Goal: Transaction & Acquisition: Book appointment/travel/reservation

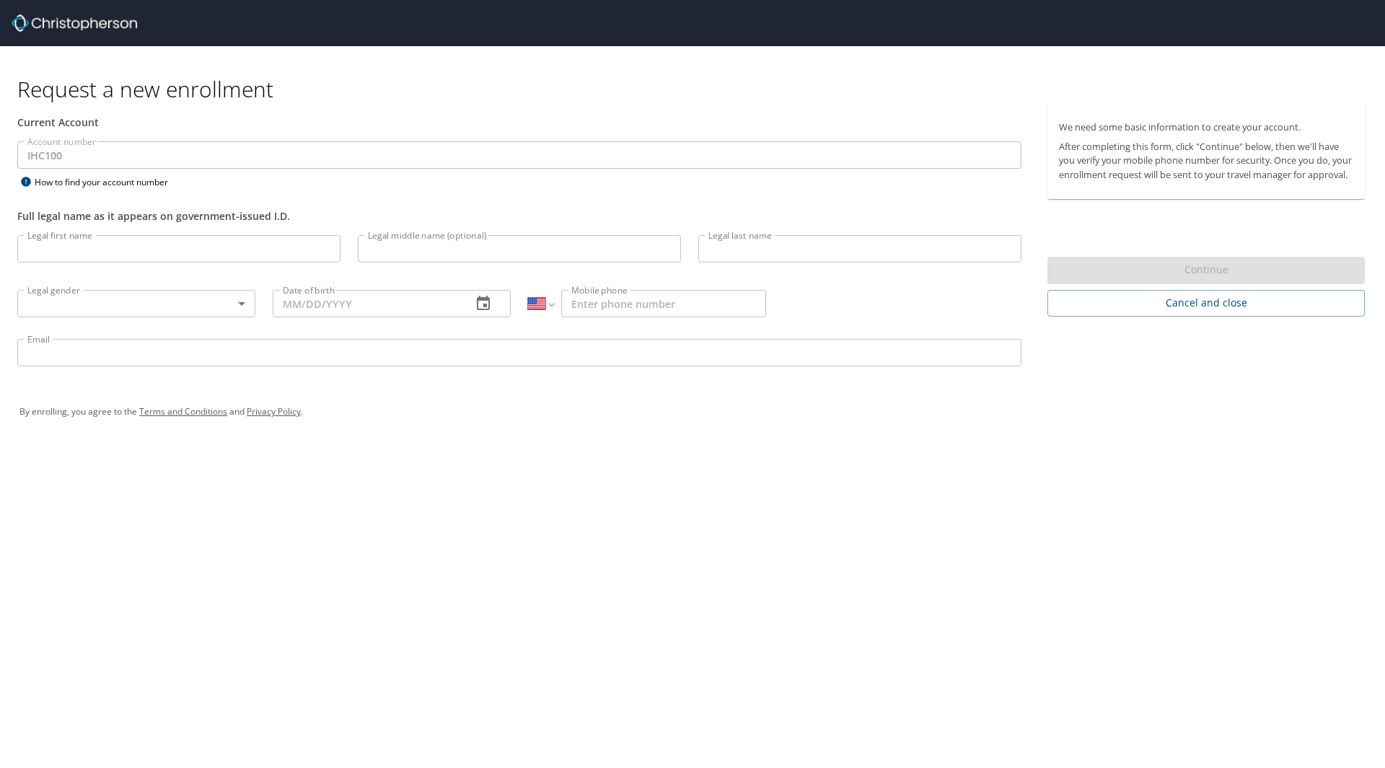
select select "US"
click at [99, 257] on input "Legal first name" at bounding box center [178, 248] width 323 height 27
type input "trevor"
type input "scott"
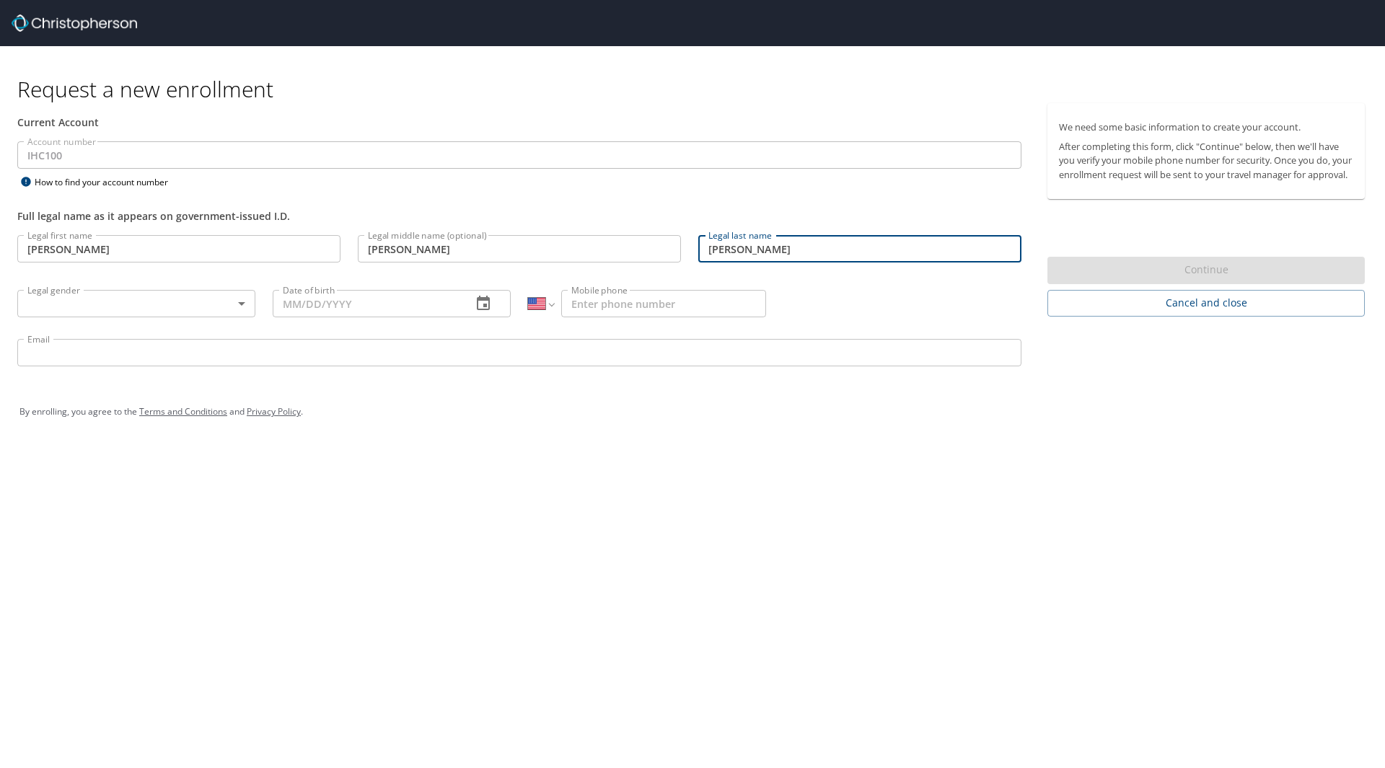
type input "butler"
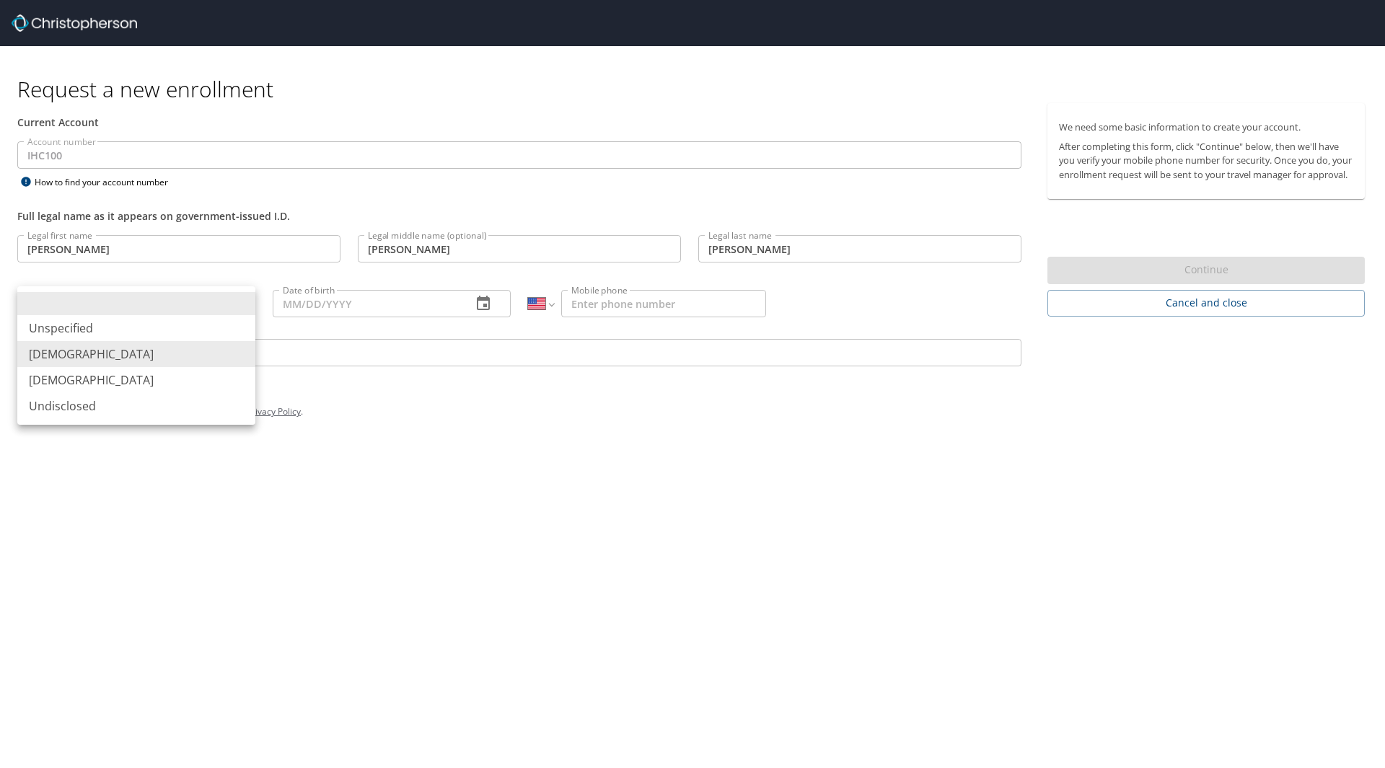
type input "[DEMOGRAPHIC_DATA]"
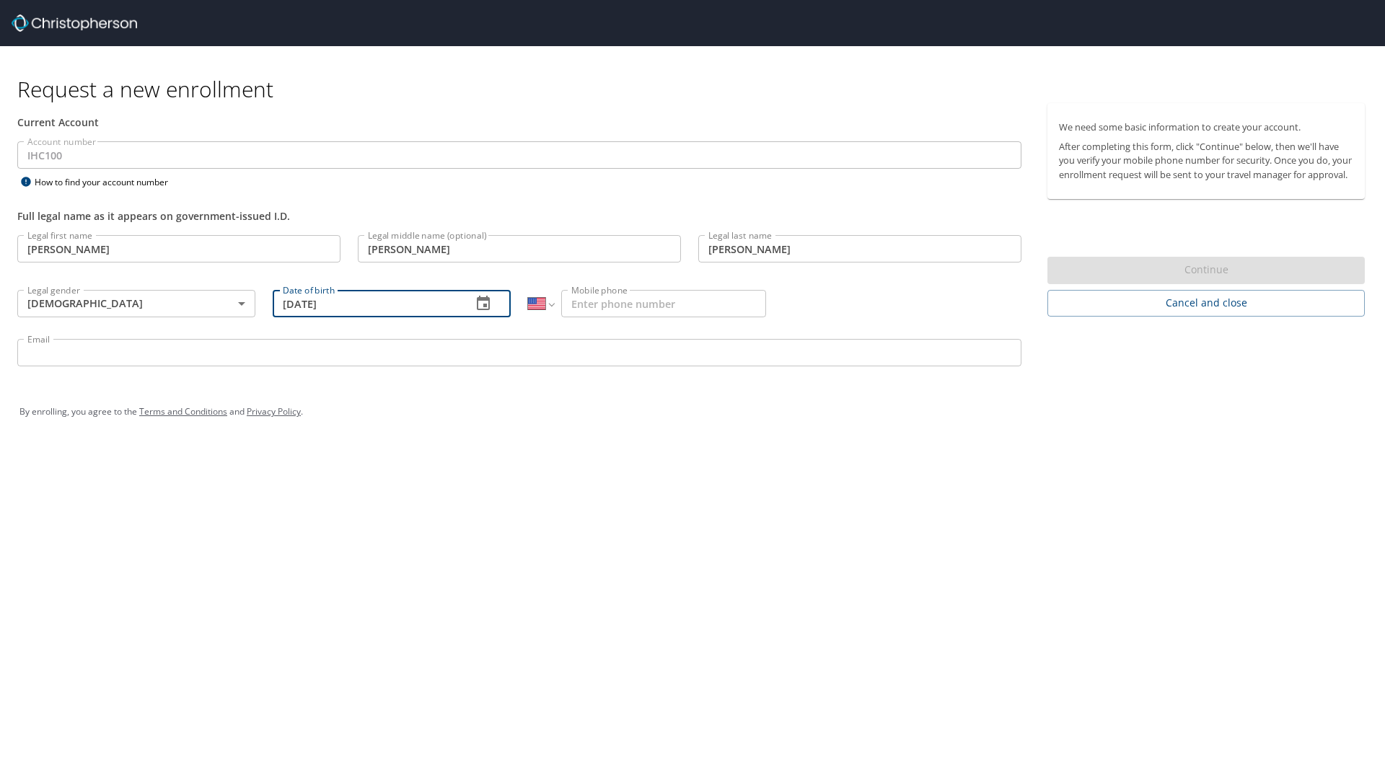
type input "[DATE]"
type input "(801) 636-4740"
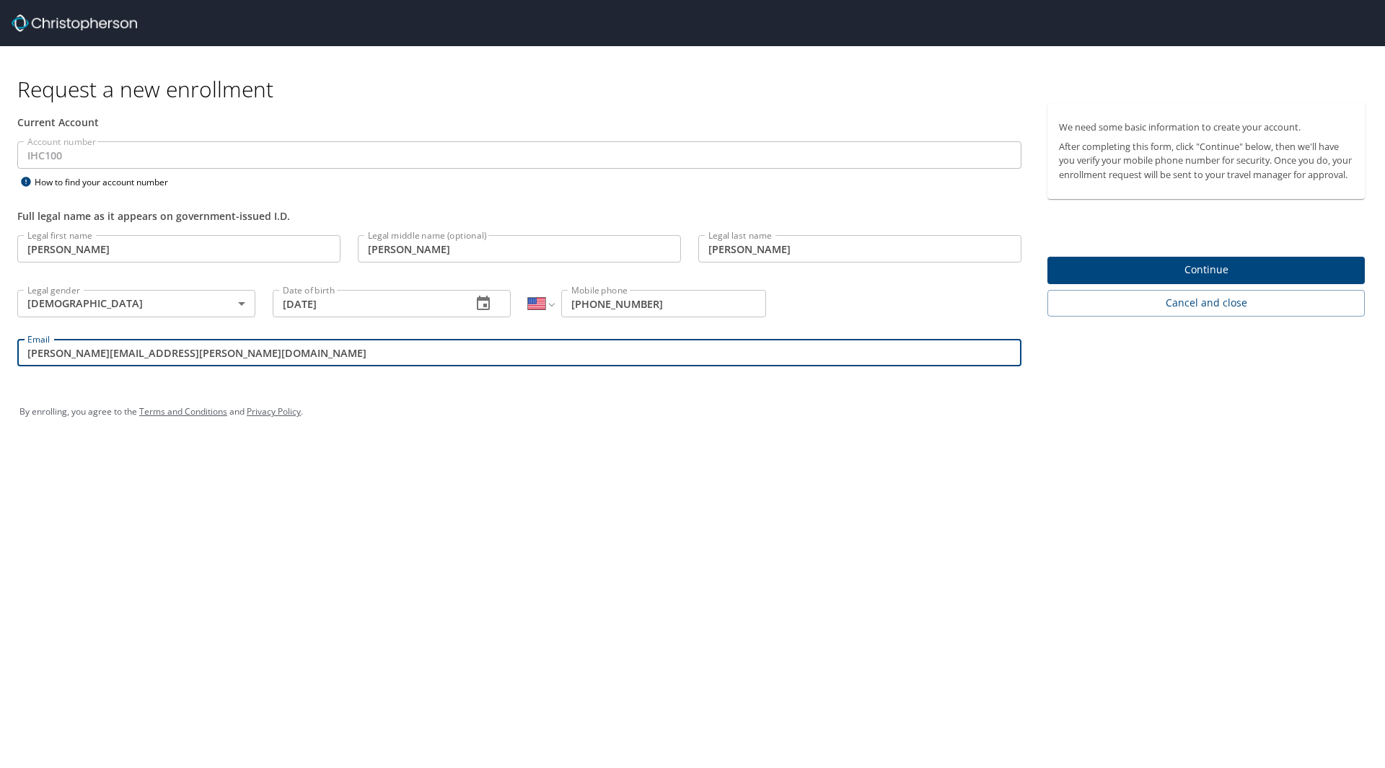
type input "trevor.butler@imail.org"
click at [1165, 285] on button "Continue" at bounding box center [1205, 271] width 317 height 28
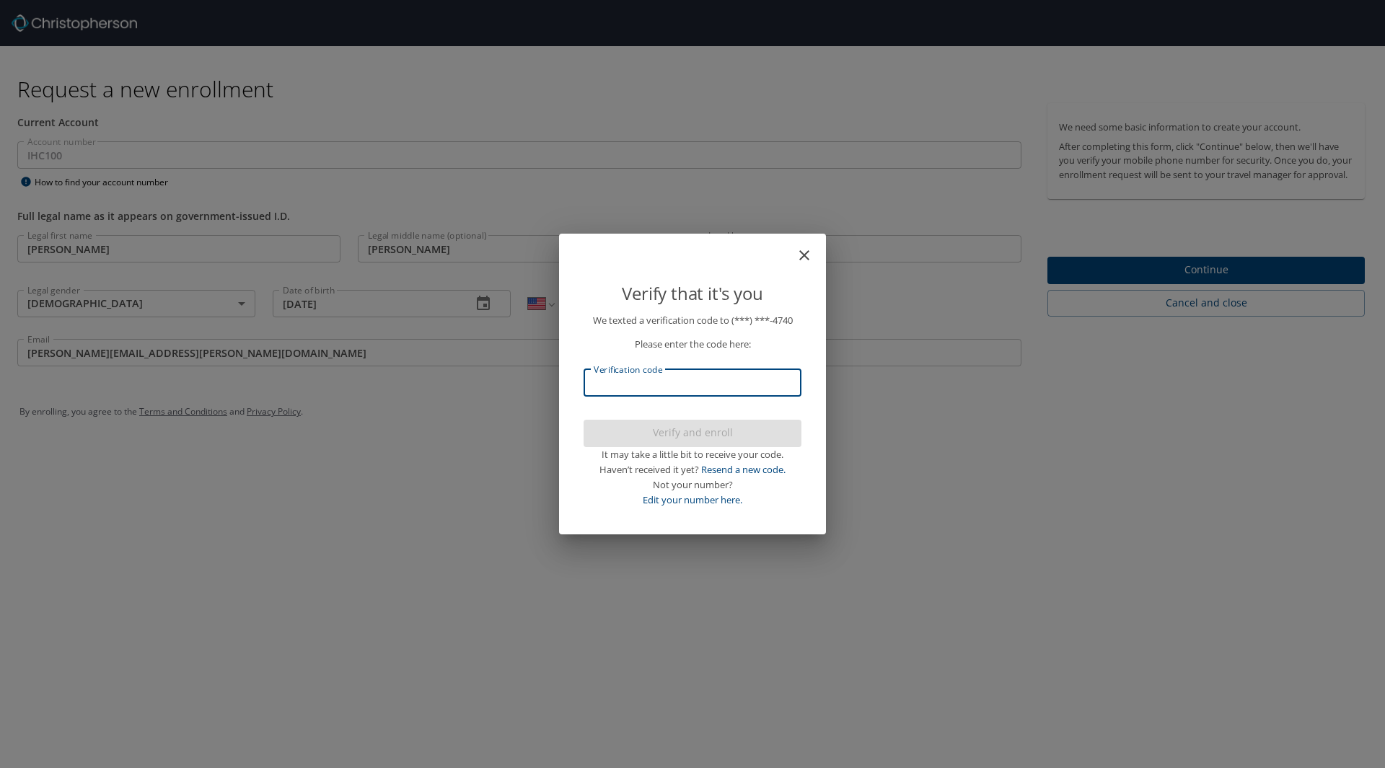
click at [632, 394] on input "Verification code" at bounding box center [693, 382] width 218 height 27
type input "439464"
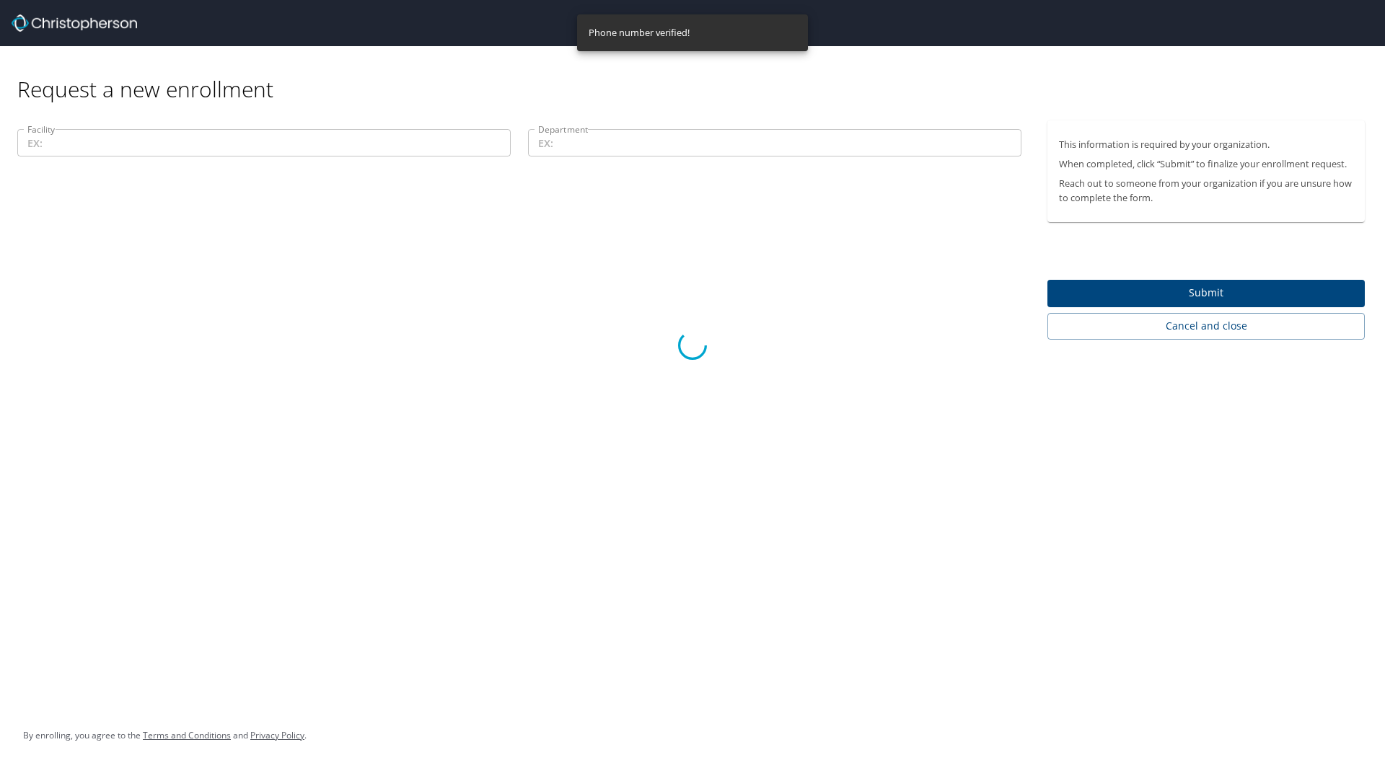
click at [209, 133] on div at bounding box center [692, 346] width 1385 height 845
click at [403, 137] on div at bounding box center [692, 346] width 1385 height 845
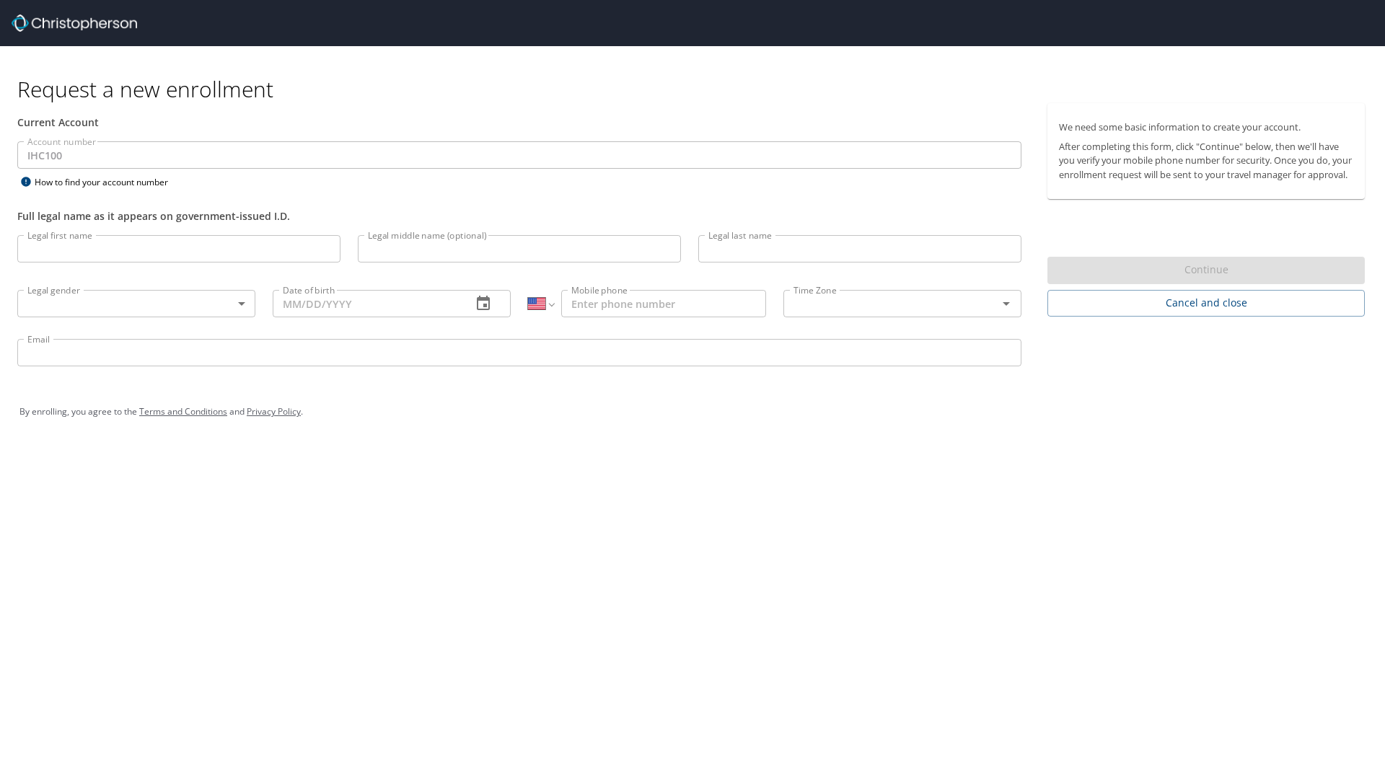
select select "US"
click at [1215, 312] on span "Cancel and close" at bounding box center [1206, 303] width 294 height 18
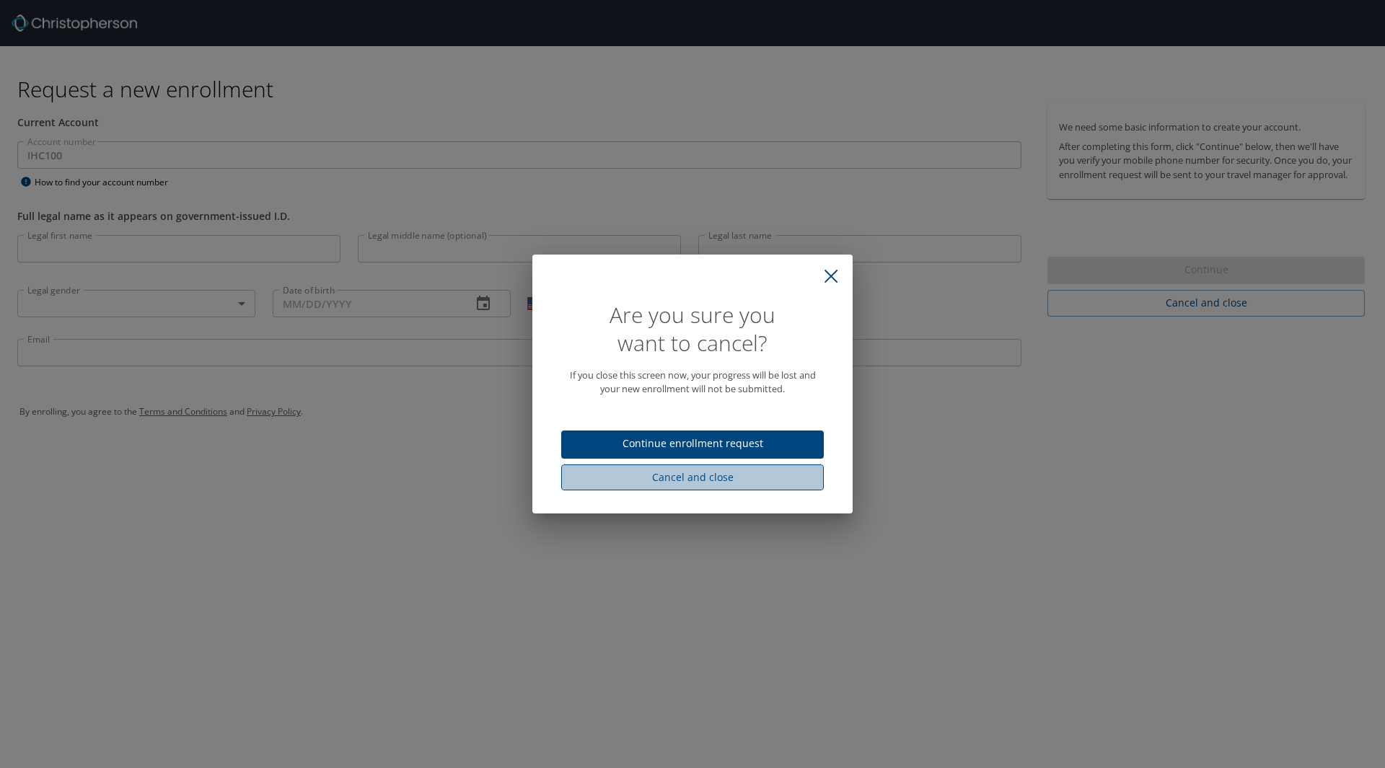
click at [669, 474] on span "Cancel and close" at bounding box center [692, 478] width 239 height 18
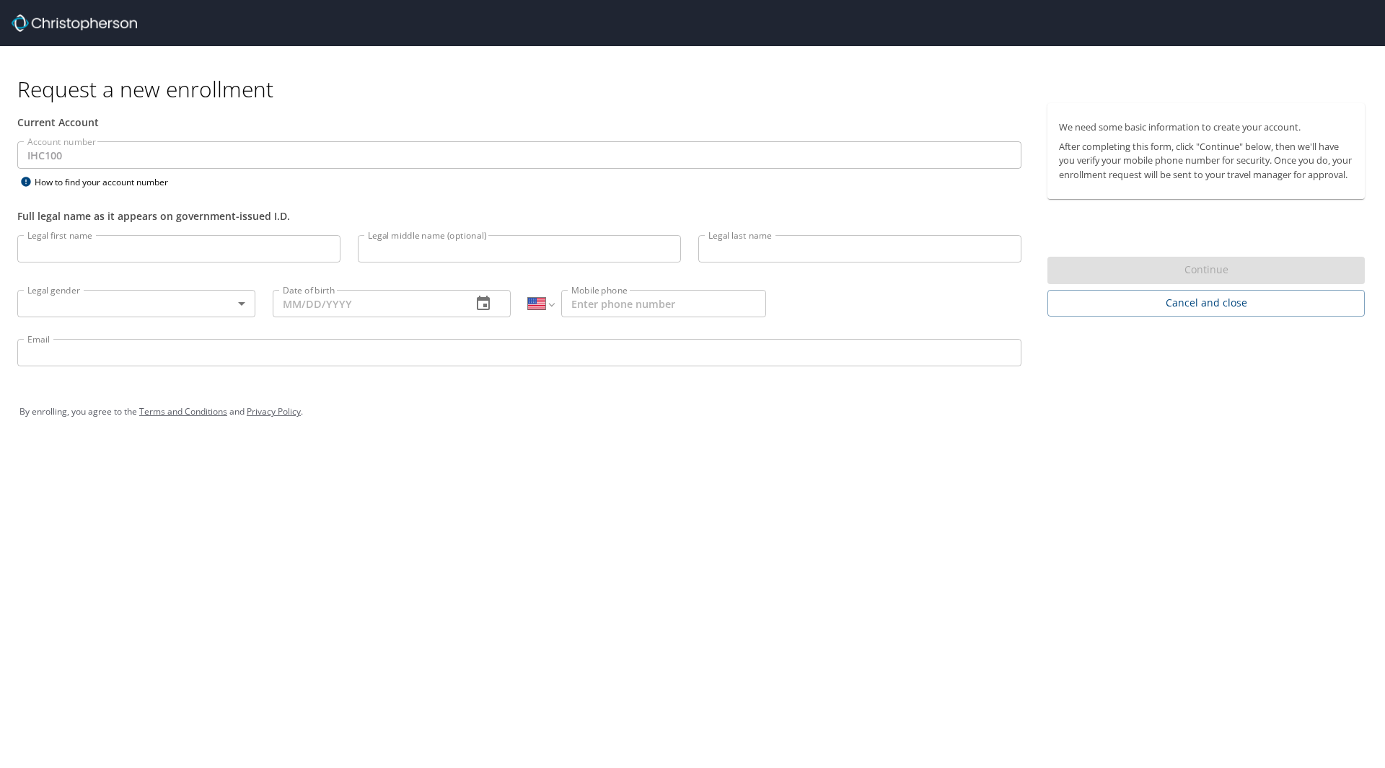
click at [82, 17] on img at bounding box center [75, 22] width 126 height 17
click at [22, 27] on img at bounding box center [75, 22] width 126 height 17
click at [1174, 199] on div "We need some basic information to create your account. After completing this fo…" at bounding box center [1205, 151] width 317 height 96
click at [291, 234] on div "Legal first name Legal first name" at bounding box center [179, 250] width 340 height 49
click at [281, 246] on input "Legal first name" at bounding box center [178, 248] width 323 height 27
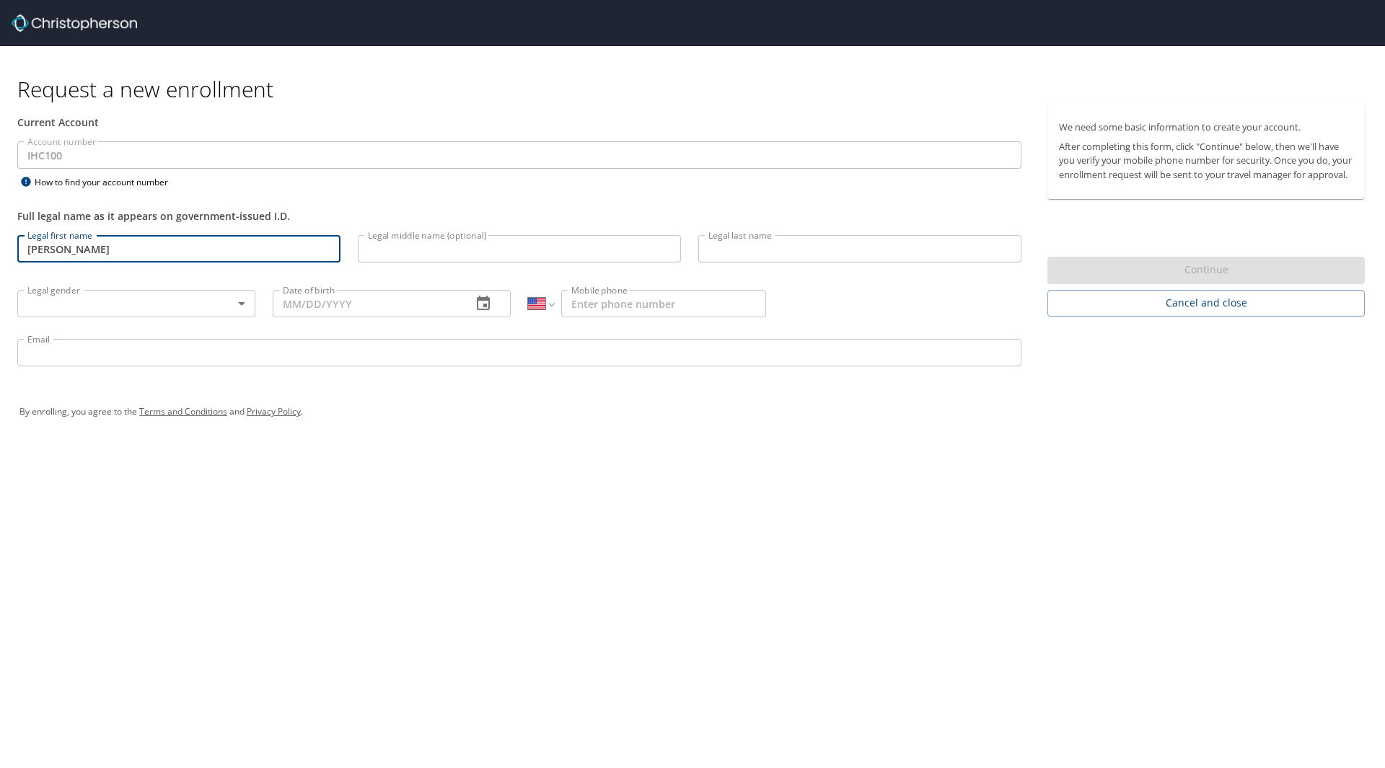
type input "trevor"
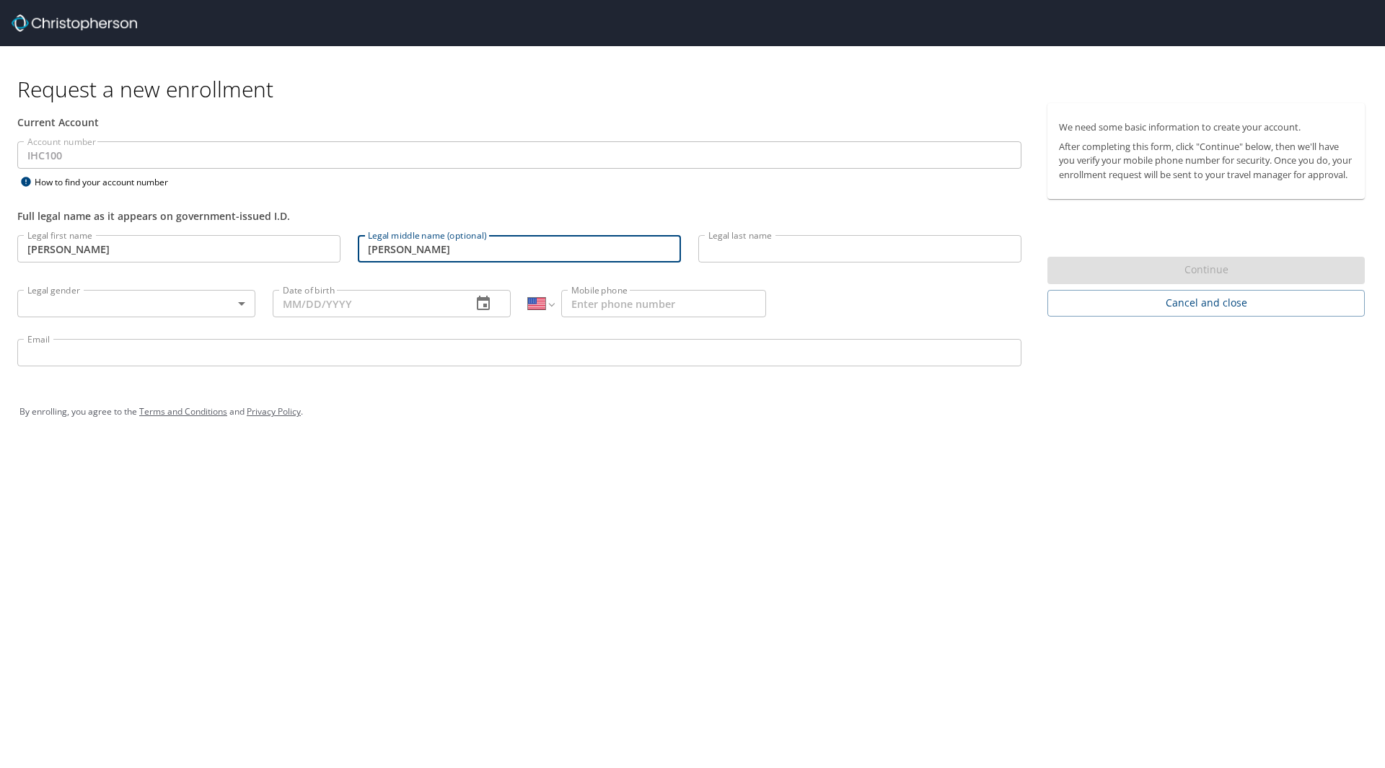
type input "scott"
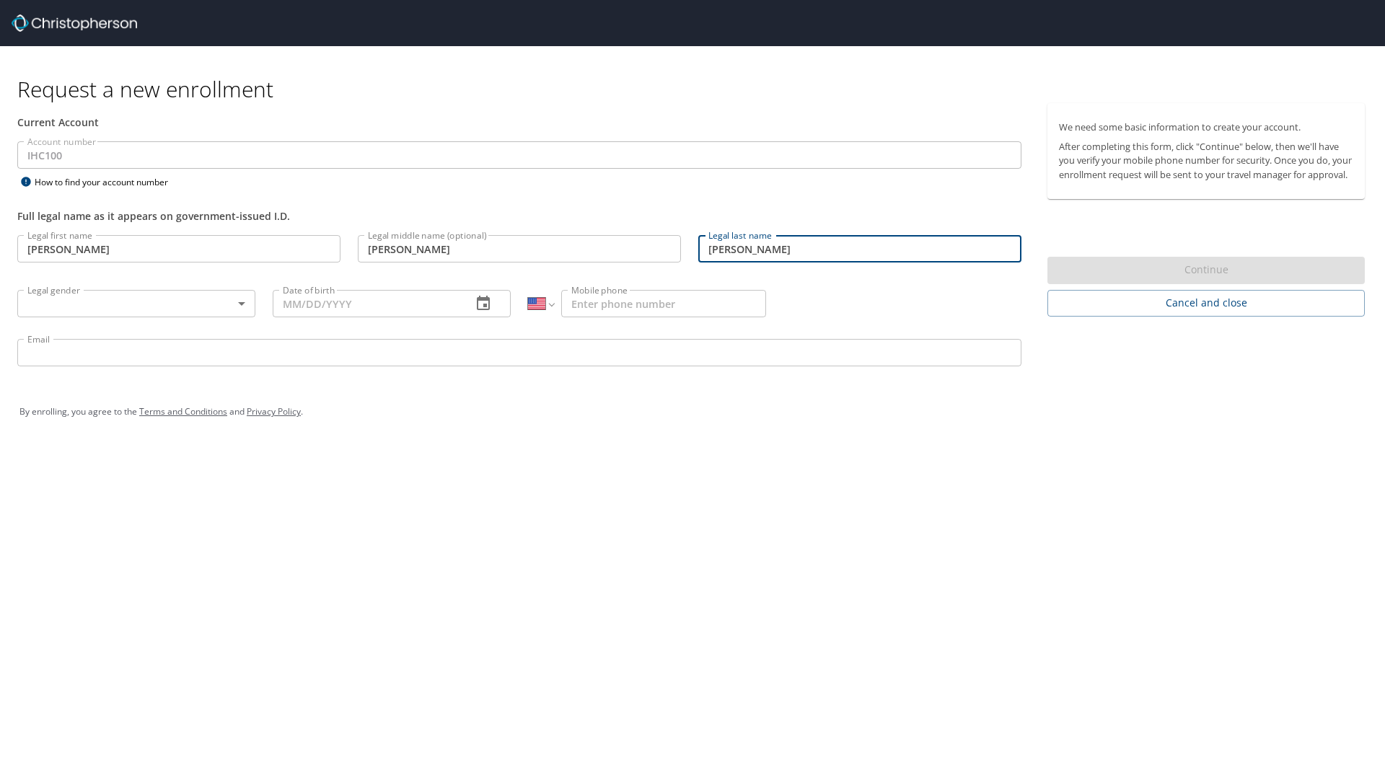
type input "butler"
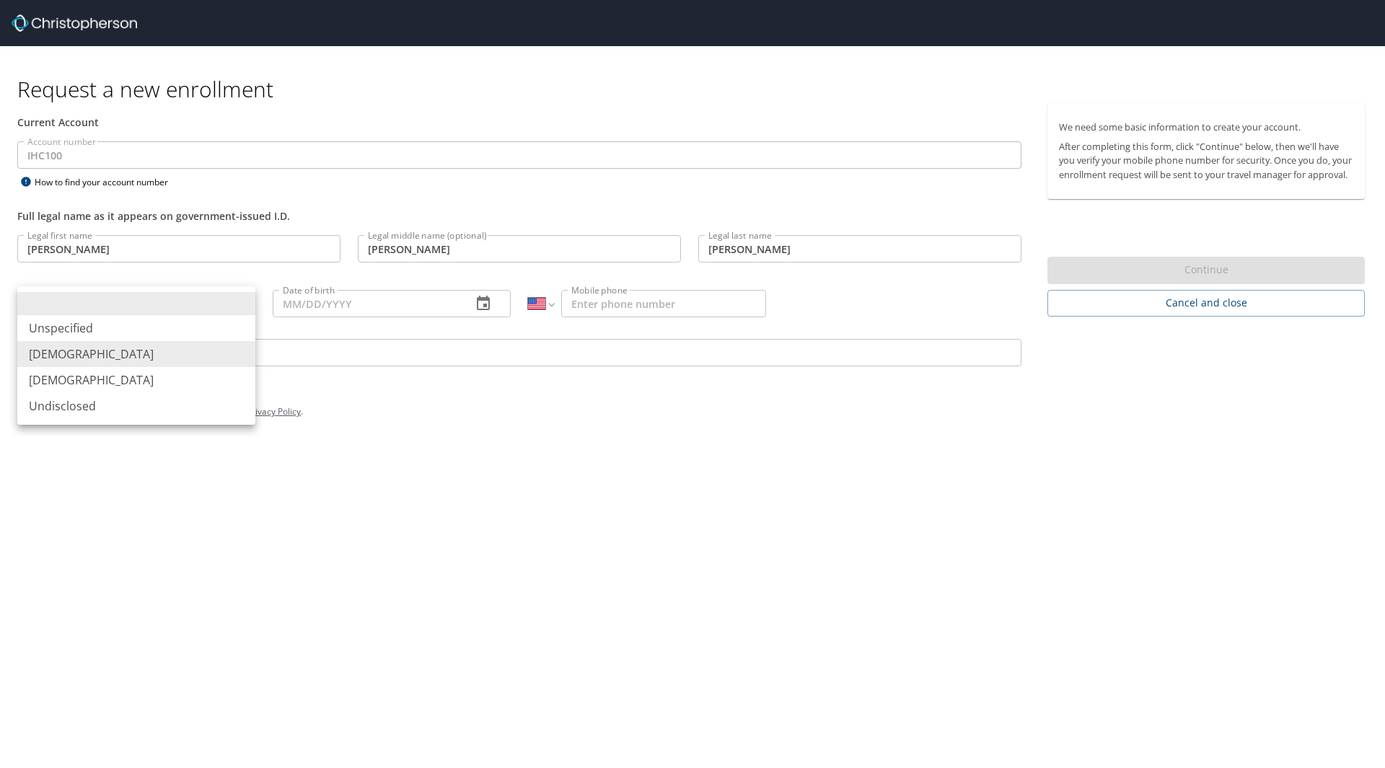
type input "[DEMOGRAPHIC_DATA]"
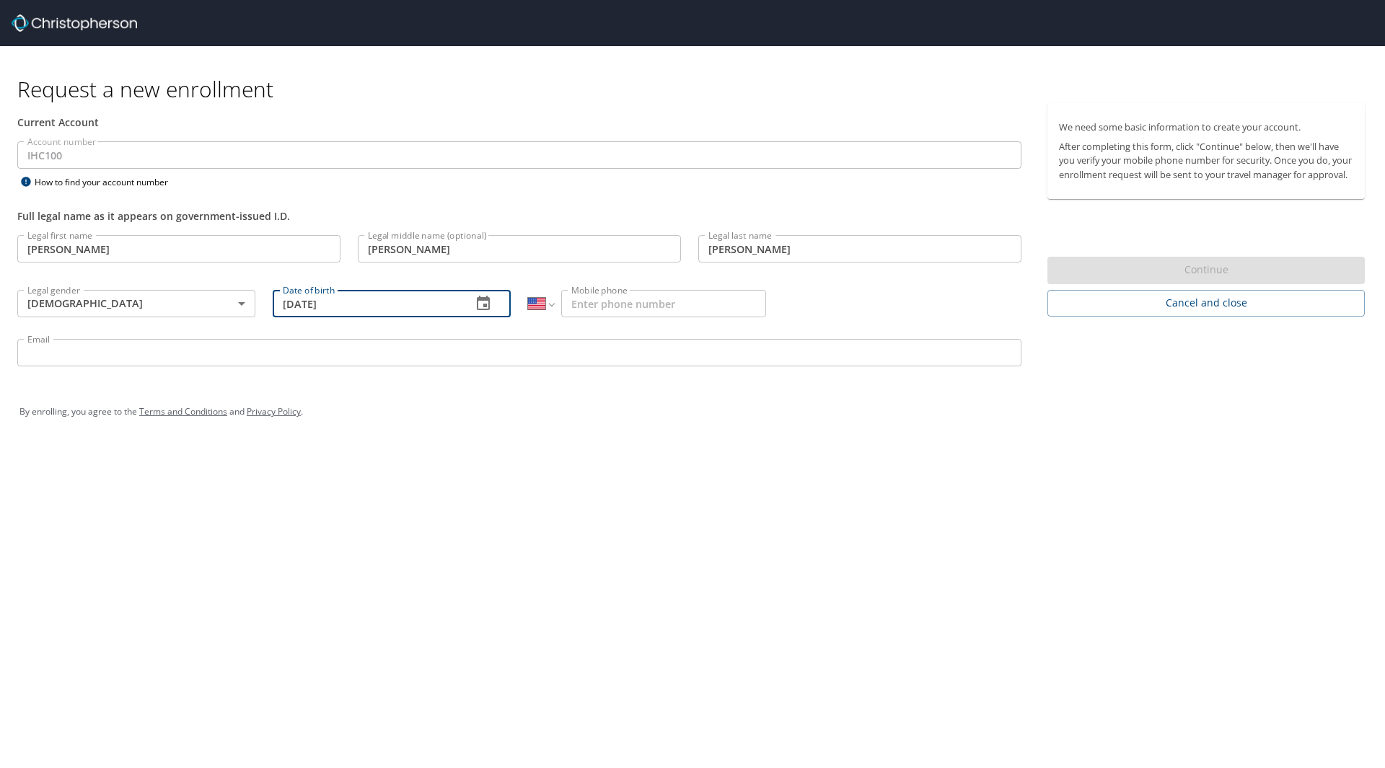
type input "[DATE]"
type input "(801) 636-4740"
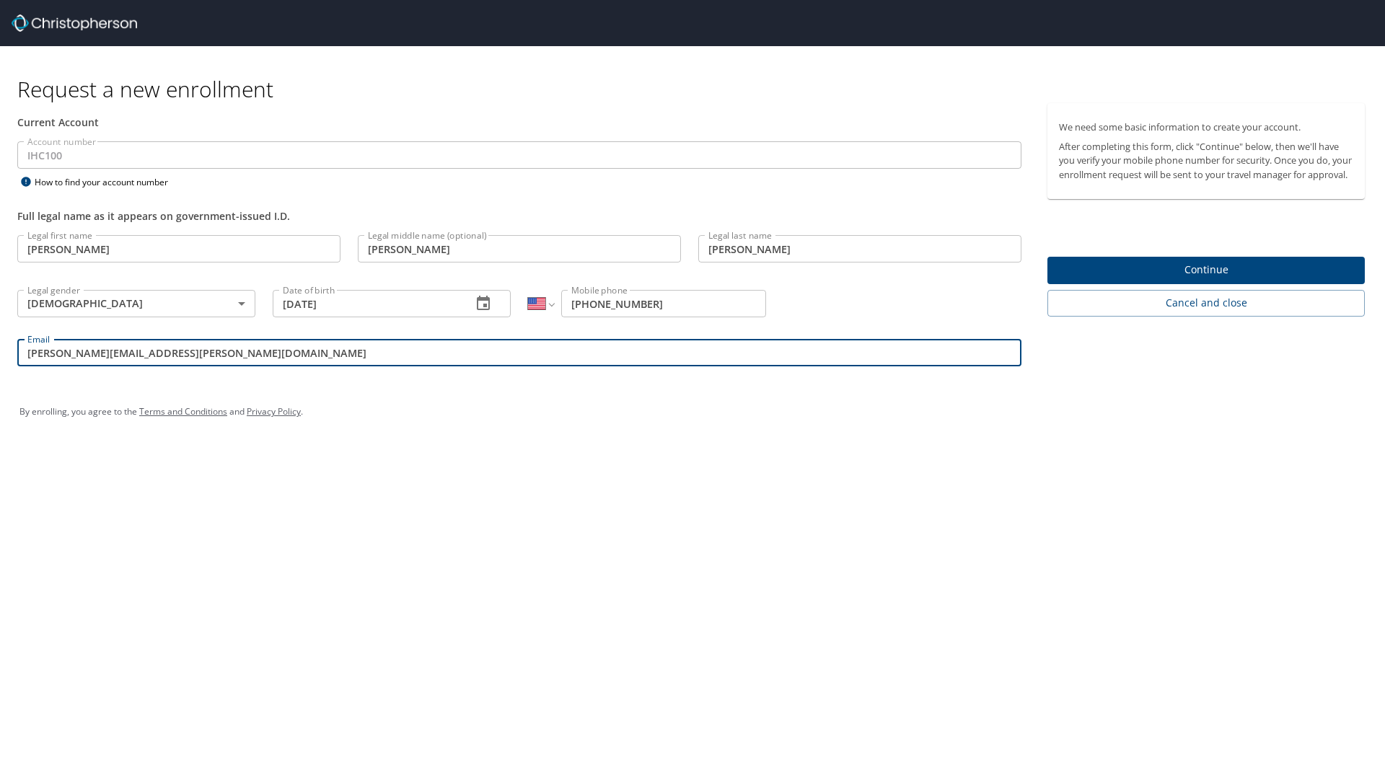
type input "trevor.butler@imail.org"
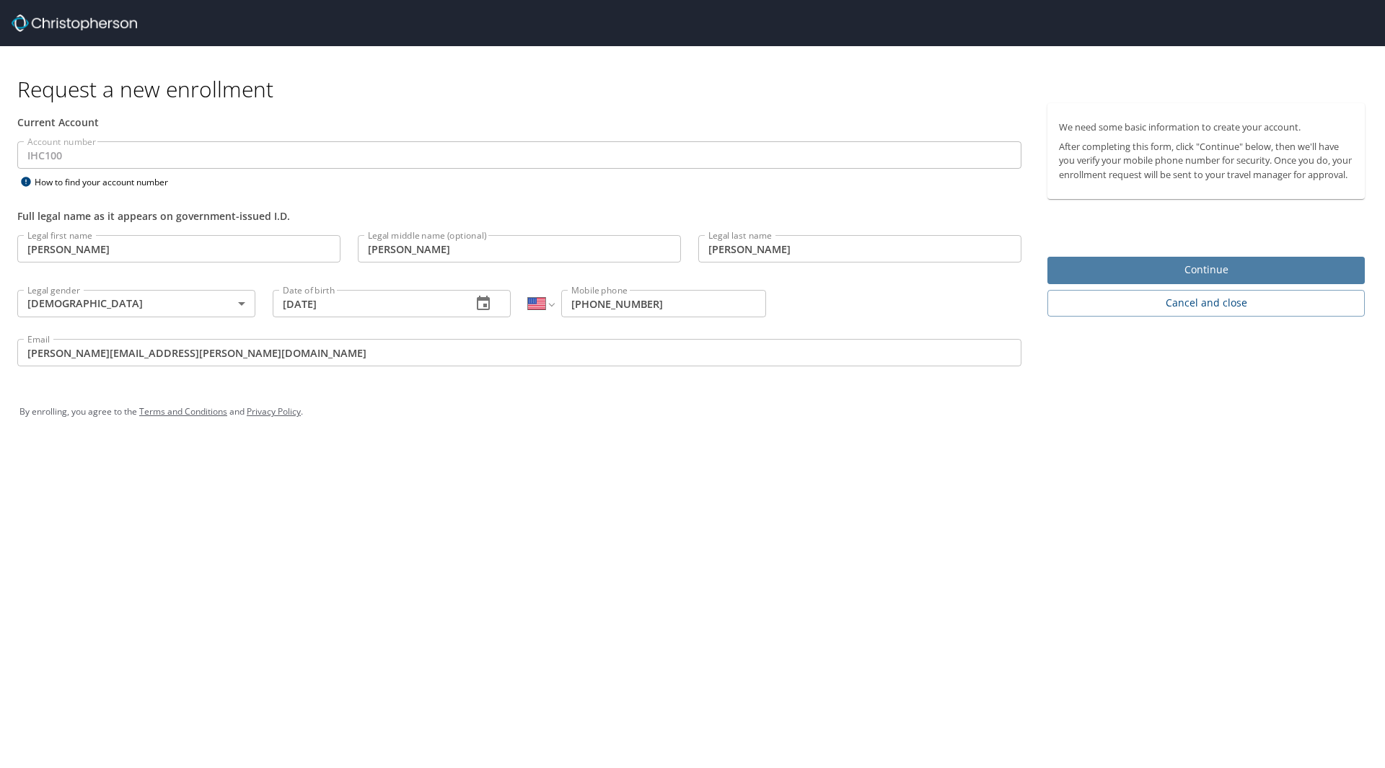
click at [1110, 279] on span "Continue" at bounding box center [1206, 270] width 294 height 18
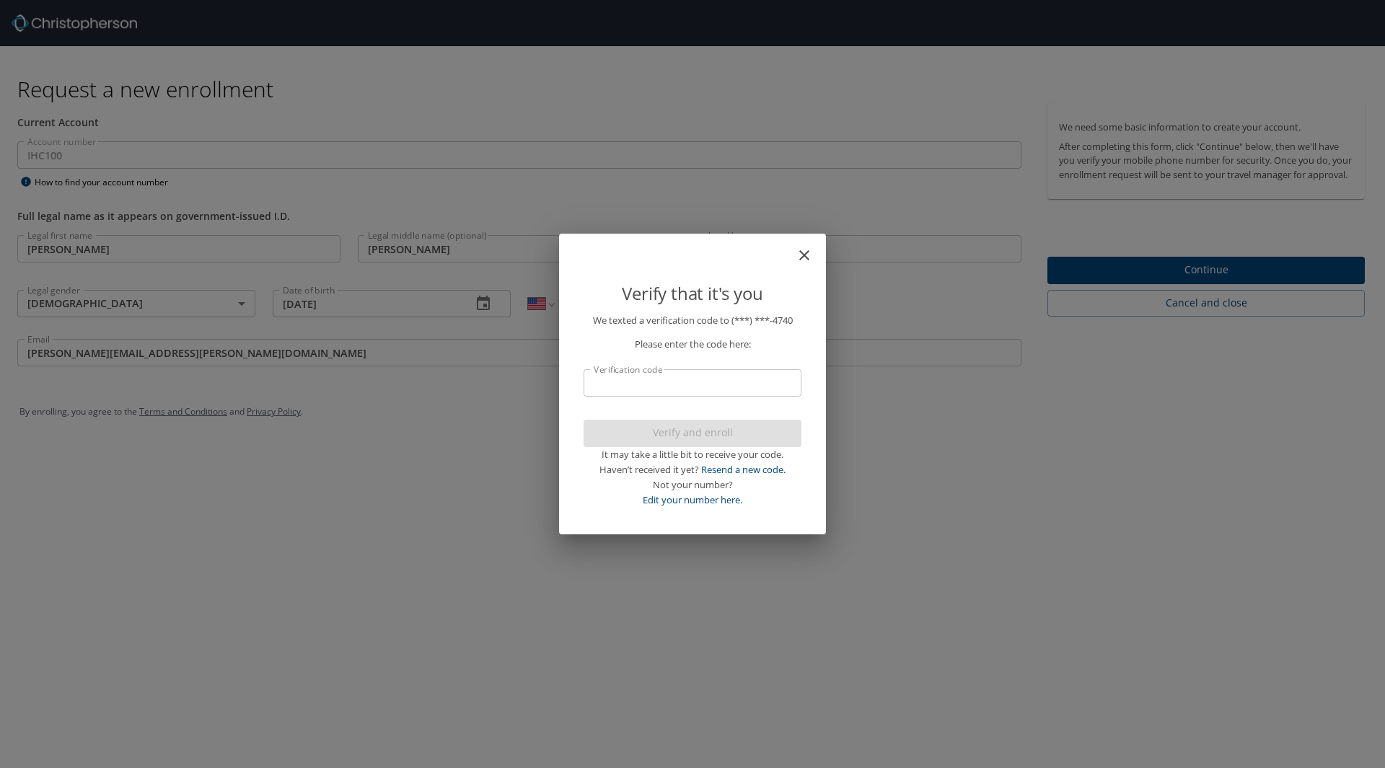
click at [649, 389] on input "Verification code" at bounding box center [693, 382] width 218 height 27
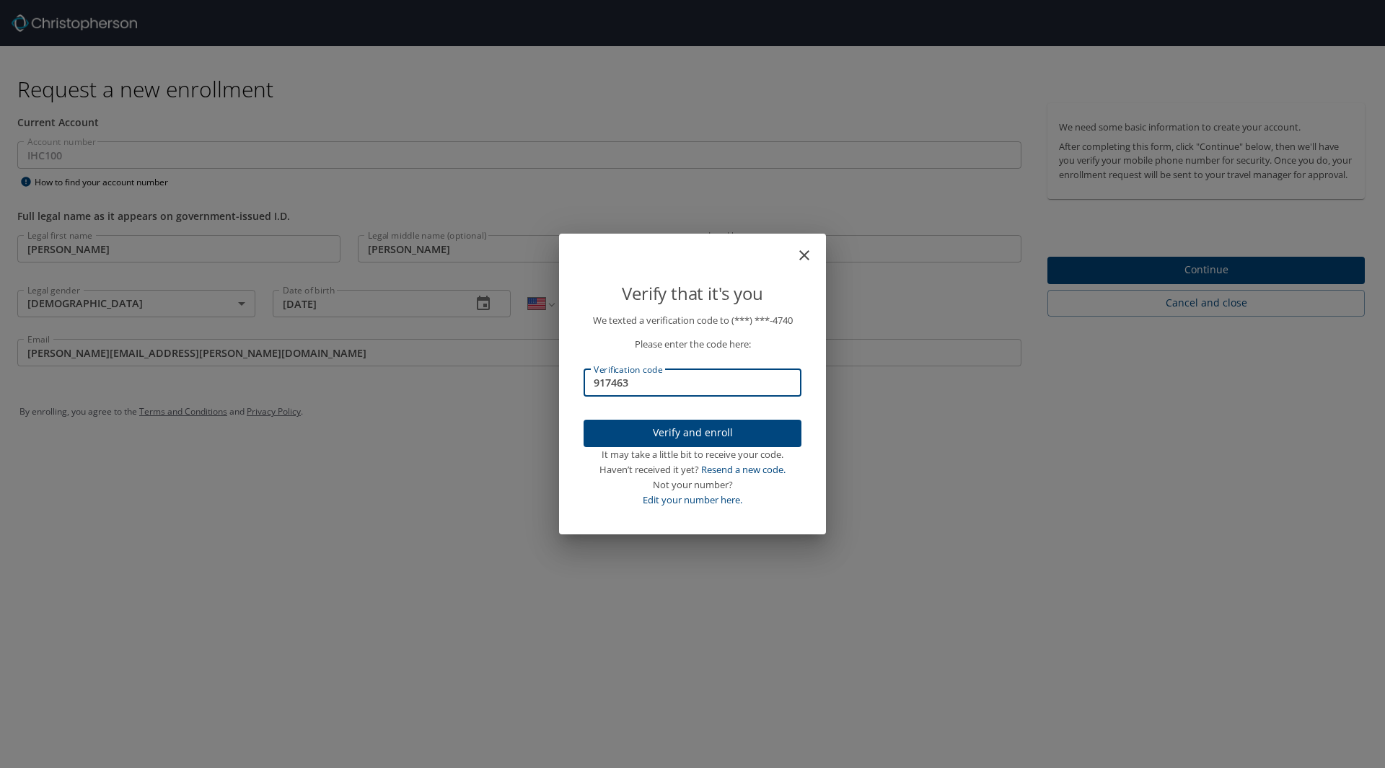
type input "917463"
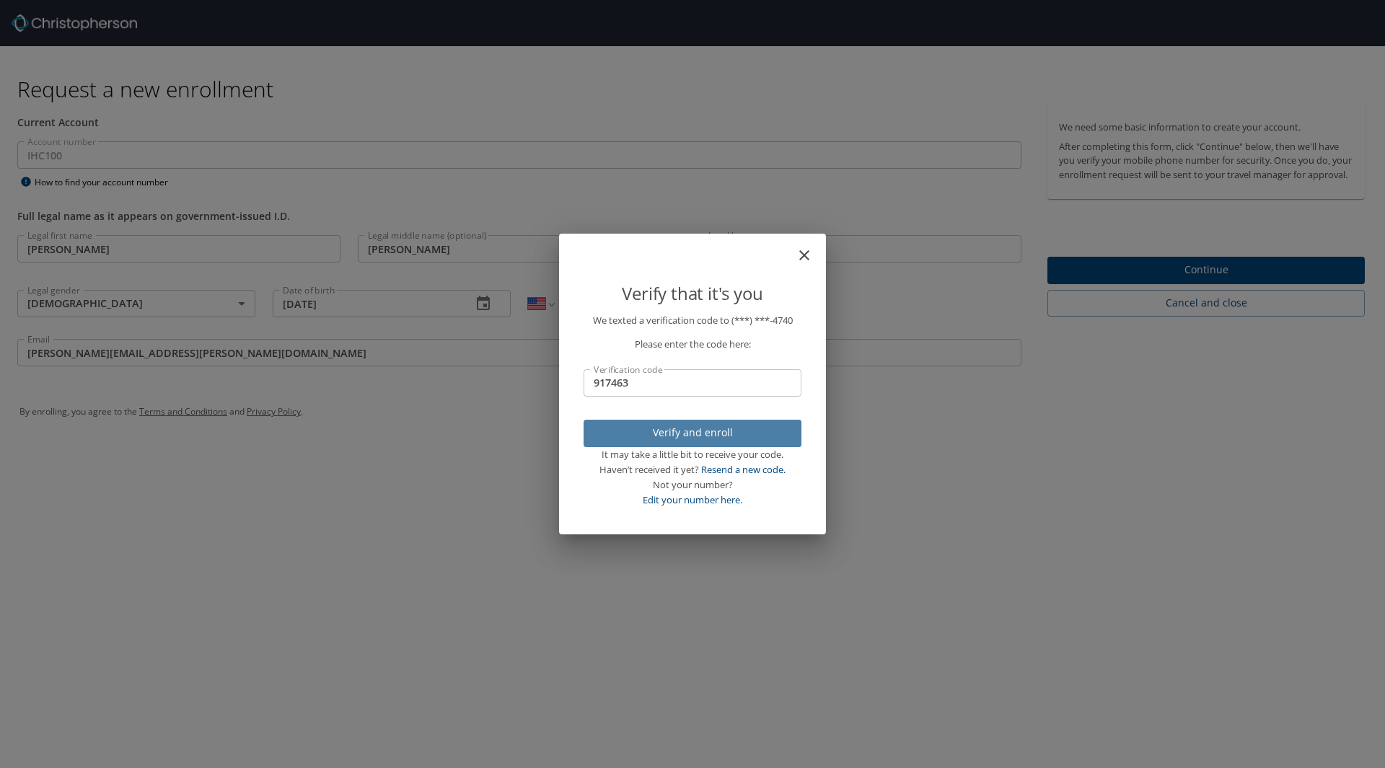
click at [645, 428] on span "Verify and enroll" at bounding box center [692, 433] width 195 height 18
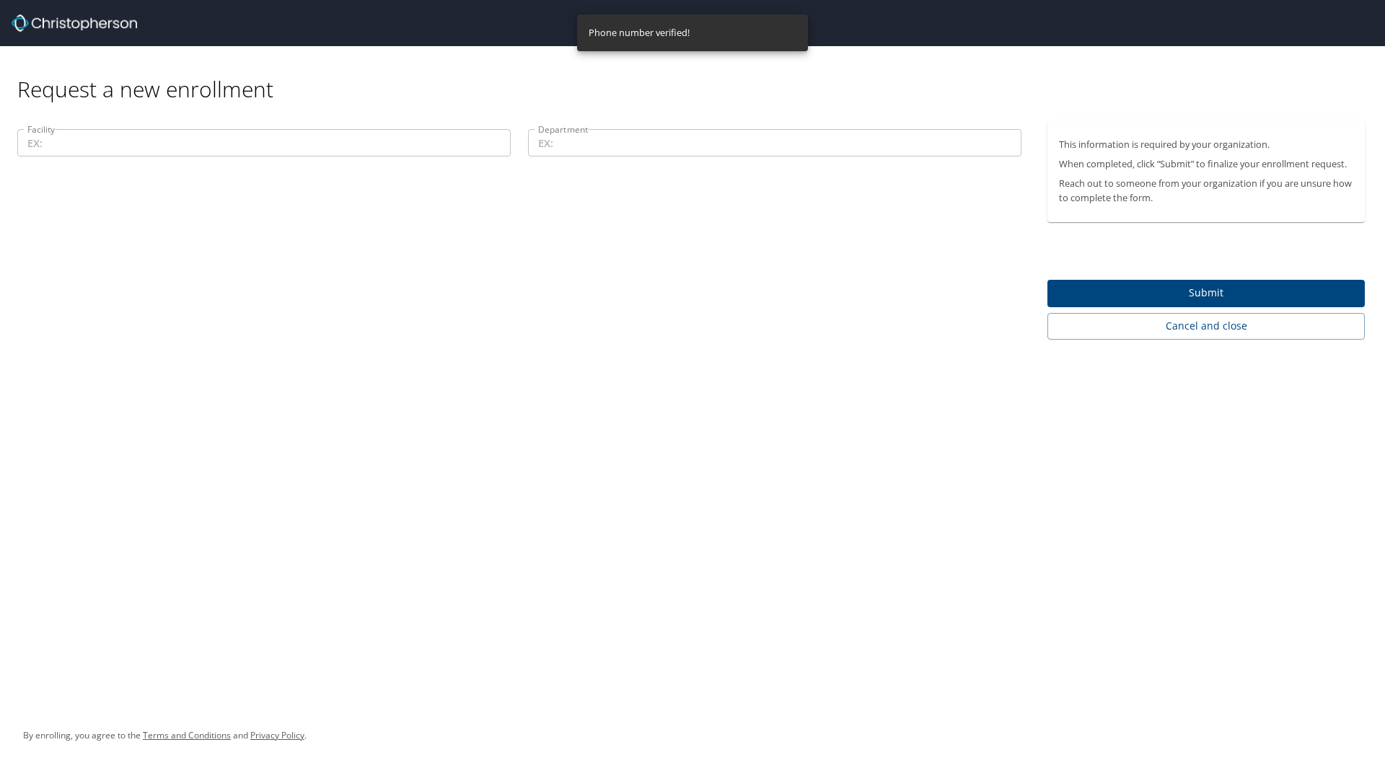
click at [1210, 292] on span "Submit" at bounding box center [1206, 293] width 294 height 18
click at [170, 140] on div at bounding box center [692, 346] width 1385 height 845
click at [1228, 296] on div at bounding box center [692, 346] width 1385 height 845
click at [431, 136] on div at bounding box center [692, 346] width 1385 height 845
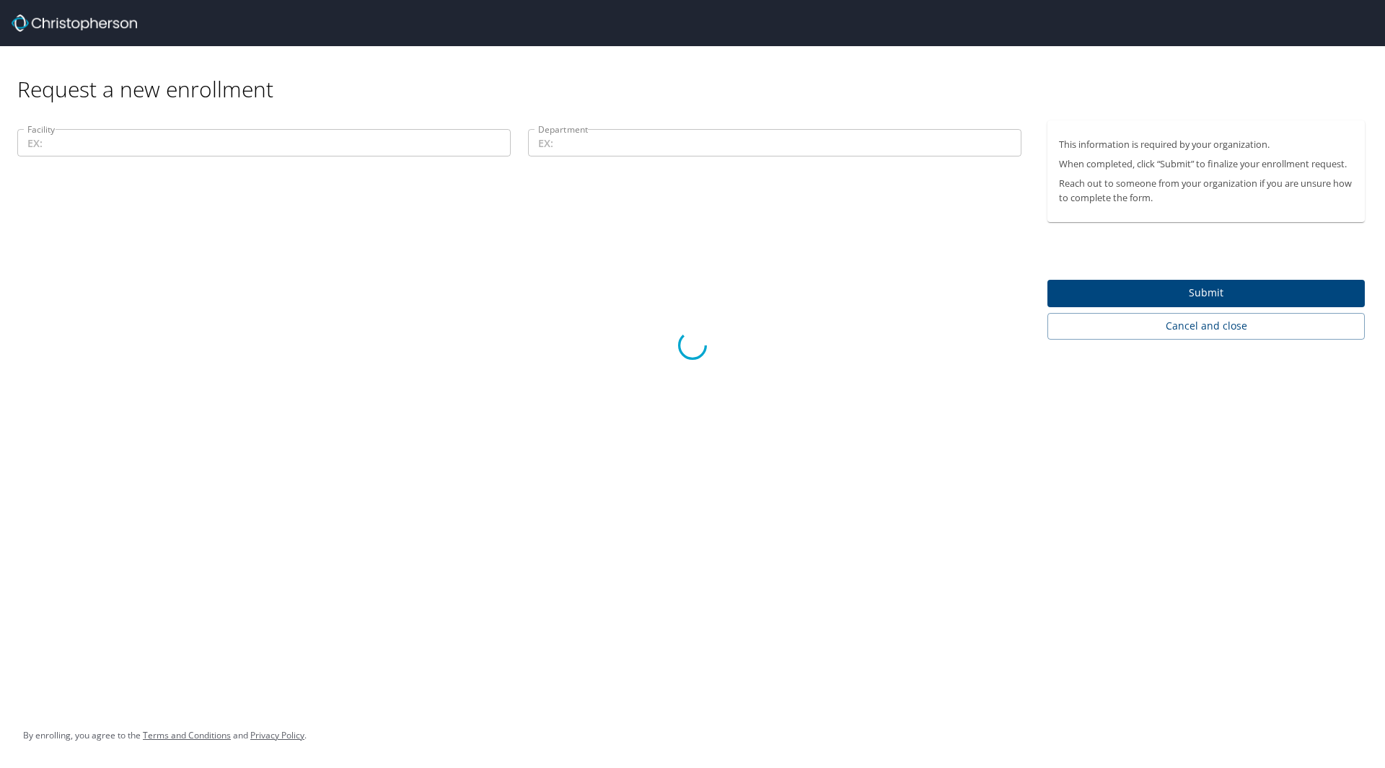
click at [384, 154] on div at bounding box center [692, 346] width 1385 height 845
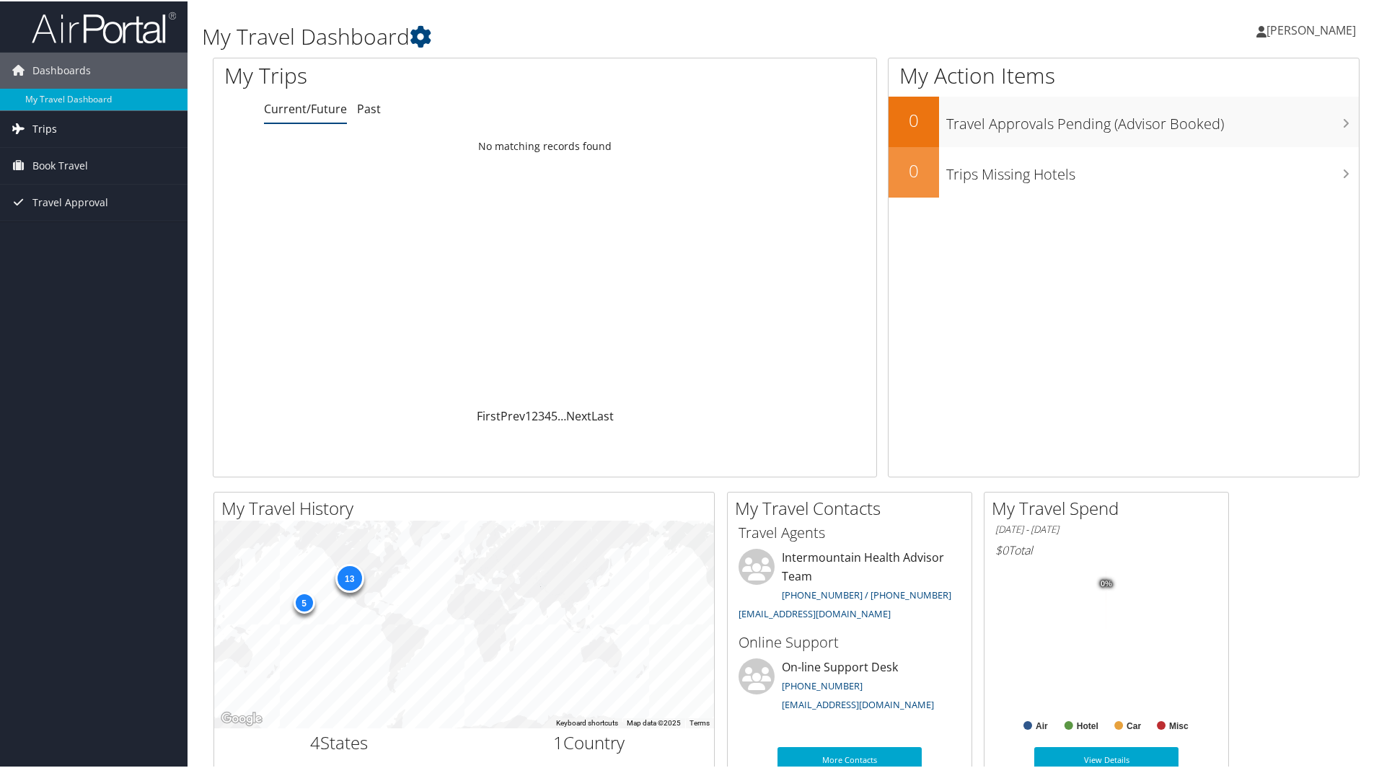
click at [50, 123] on span "Trips" at bounding box center [44, 128] width 25 height 36
click at [74, 150] on link "Current/Future Trips" at bounding box center [94, 157] width 188 height 22
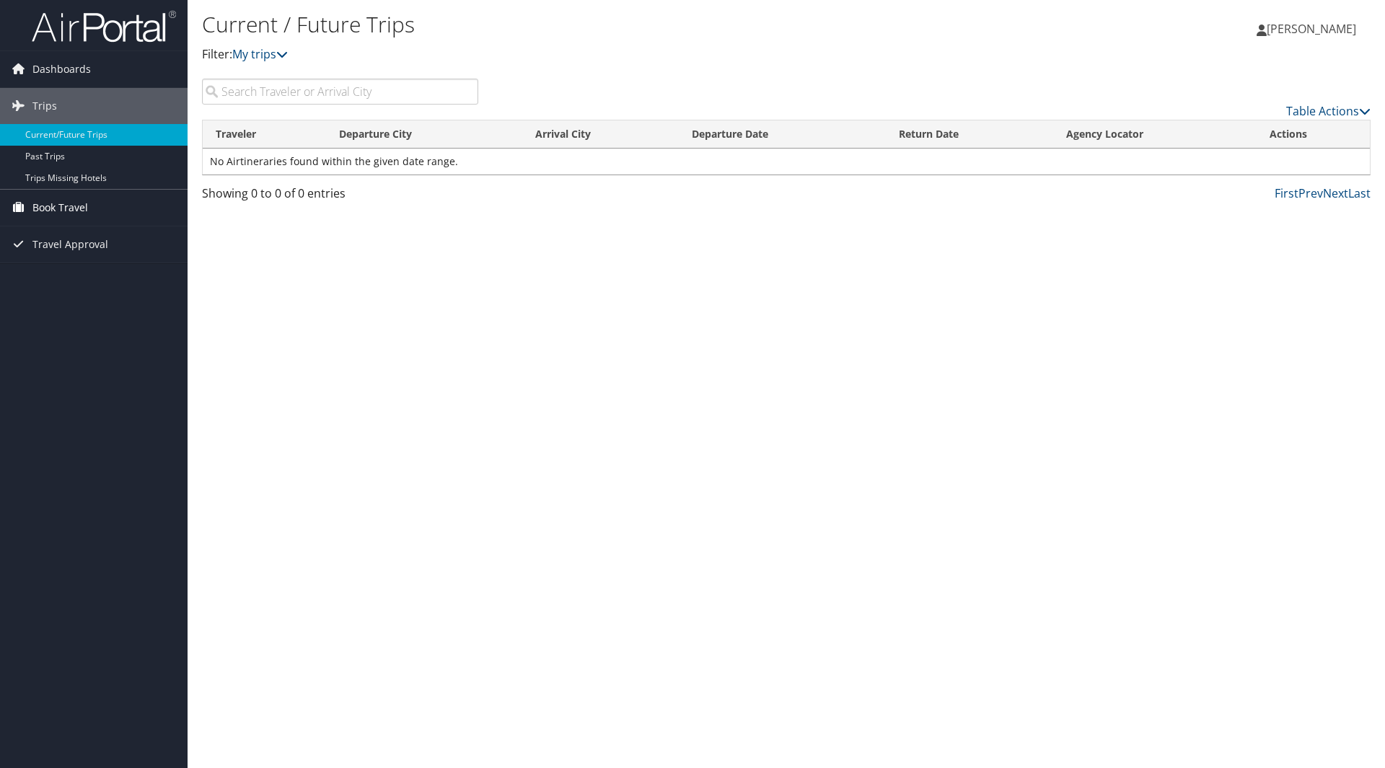
click at [71, 207] on span "Book Travel" at bounding box center [60, 208] width 56 height 36
click at [70, 229] on link "Agent Booking Request" at bounding box center [94, 237] width 188 height 22
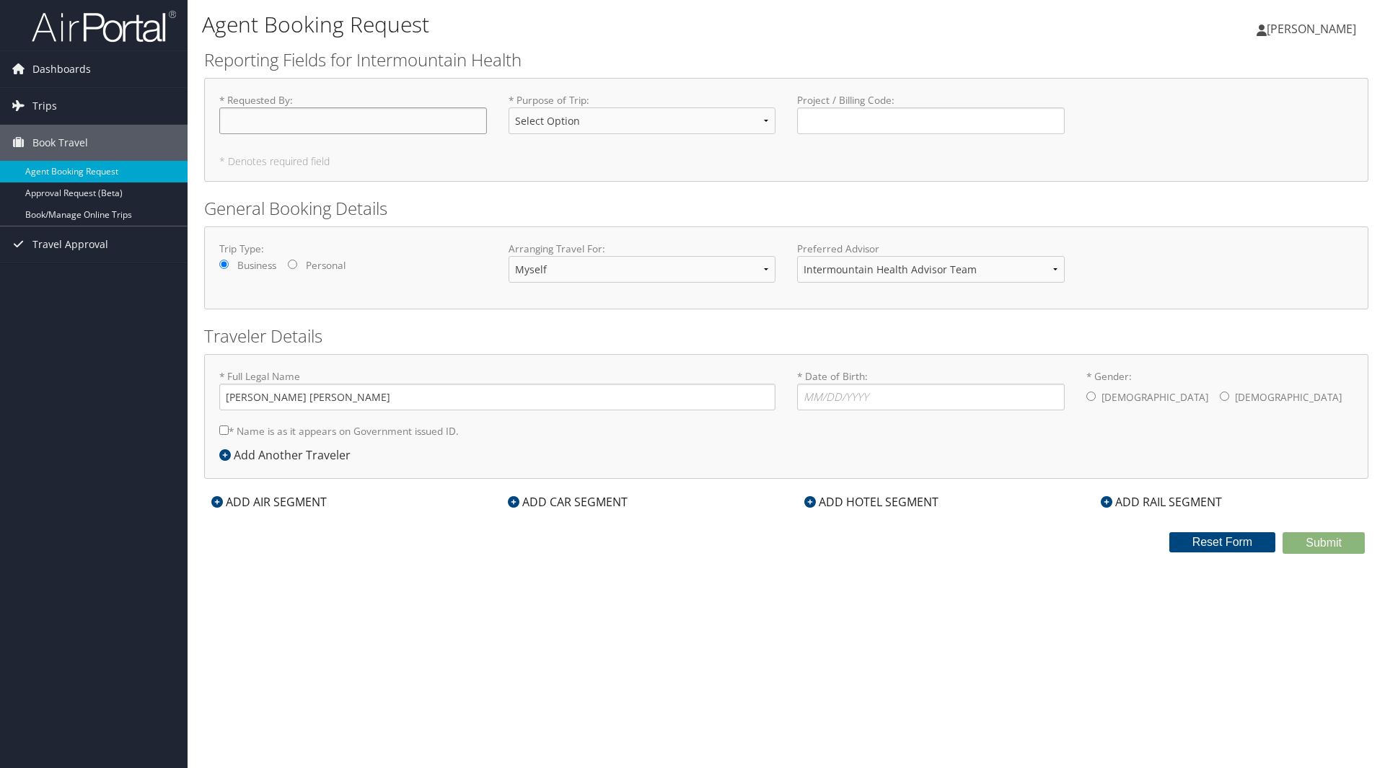
click at [308, 125] on input "* Requested By : Required" at bounding box center [353, 120] width 268 height 27
click at [630, 128] on select "Select Option 3rd Party Reimbursable Business CME Conf or Education Groups Pers…" at bounding box center [642, 120] width 268 height 27
select select "CME"
click at [508, 107] on select "Select Option 3rd Party Reimbursable Business CME Conf or Education Groups Pers…" at bounding box center [642, 120] width 268 height 27
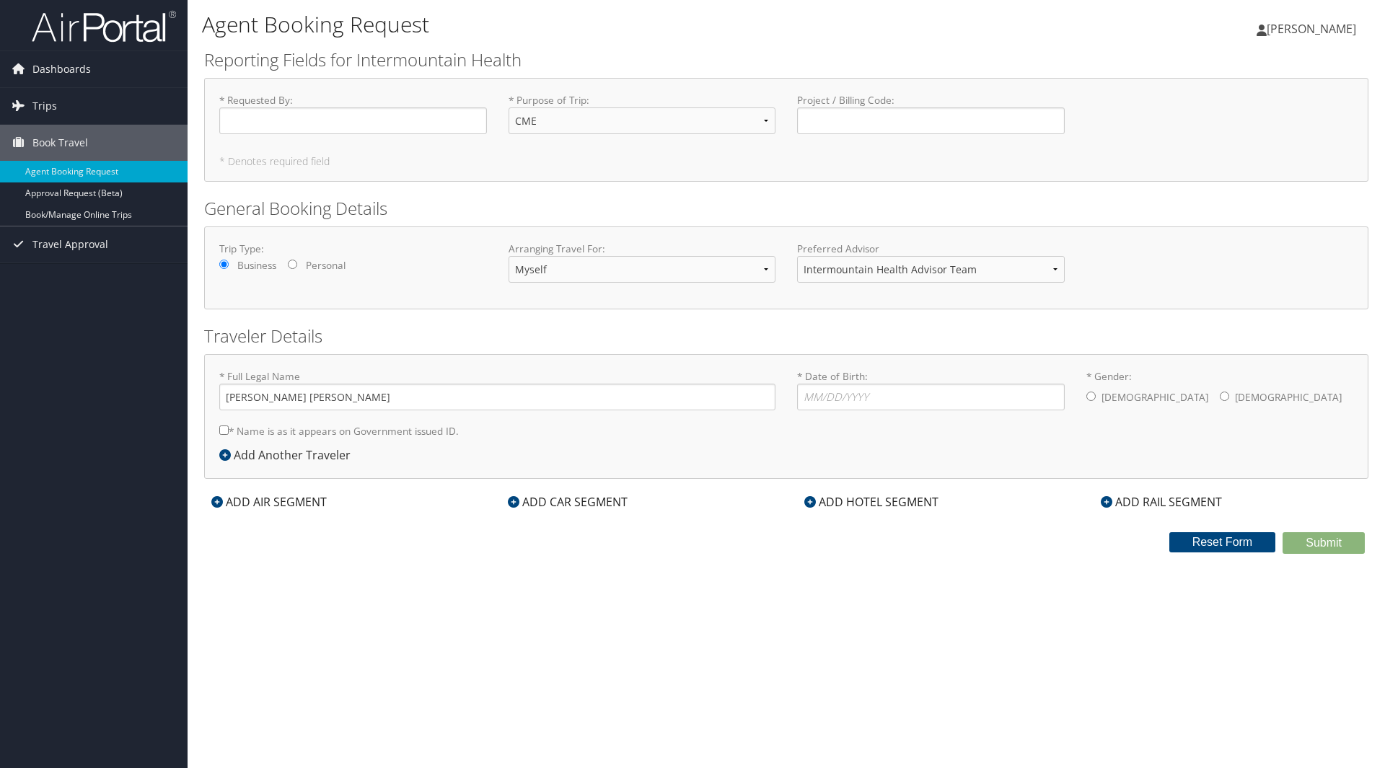
click at [588, 203] on h2 "General Booking Details" at bounding box center [786, 208] width 1164 height 25
click at [377, 114] on input "* Requested By : Required" at bounding box center [353, 120] width 268 height 27
click at [602, 275] on select "Myself Another Traveler Guest Traveler" at bounding box center [642, 269] width 268 height 27
click at [603, 275] on select "Myself Another Traveler Guest Traveler" at bounding box center [642, 269] width 268 height 27
click at [300, 118] on input "* Requested By : Required" at bounding box center [353, 120] width 268 height 27
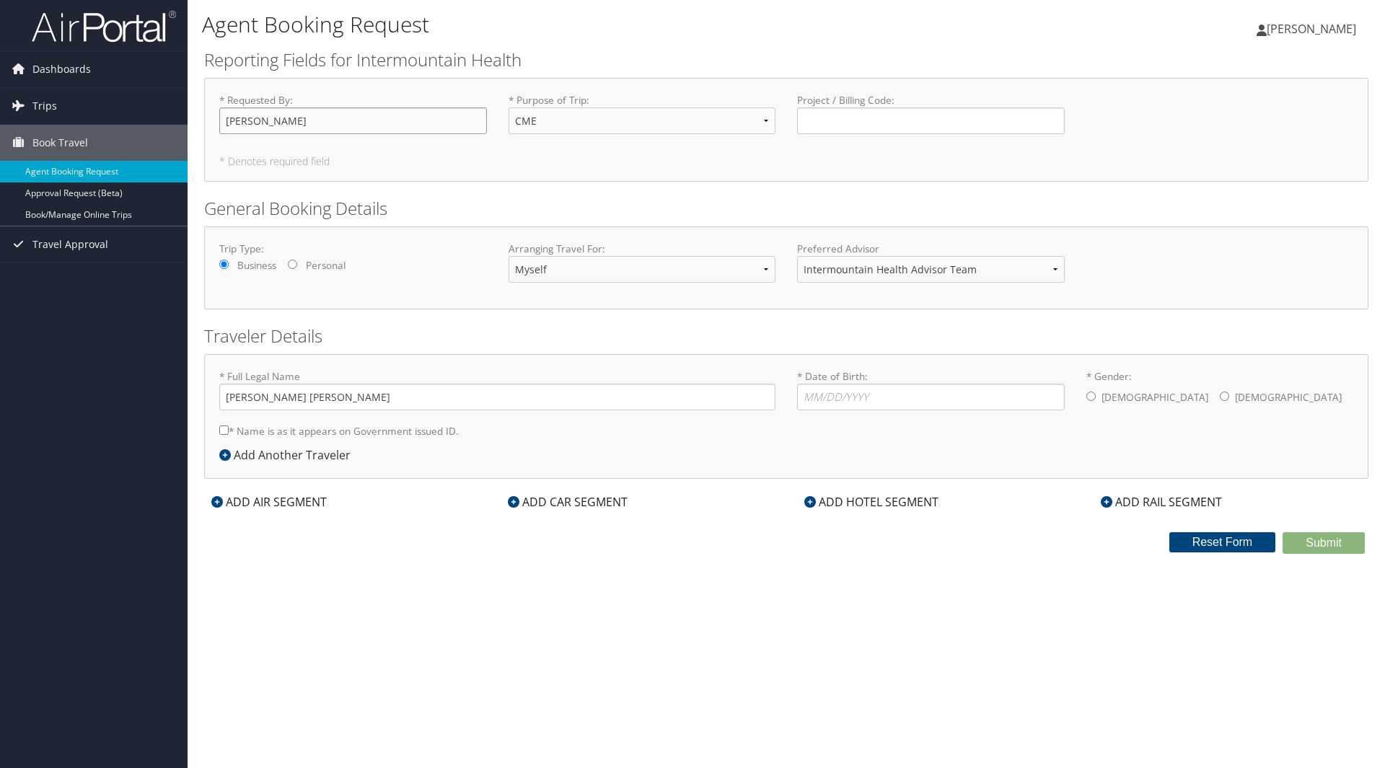
type input "[PERSON_NAME]"
type input "[DATE]"
click at [1086, 392] on input "* Gender: [DEMOGRAPHIC_DATA] [DEMOGRAPHIC_DATA]" at bounding box center [1090, 396] width 9 height 9
radio input "true"
click at [544, 628] on div "Agent Booking Request [PERSON_NAME] [PERSON_NAME] My Settings Travel Agency Con…" at bounding box center [786, 384] width 1197 height 768
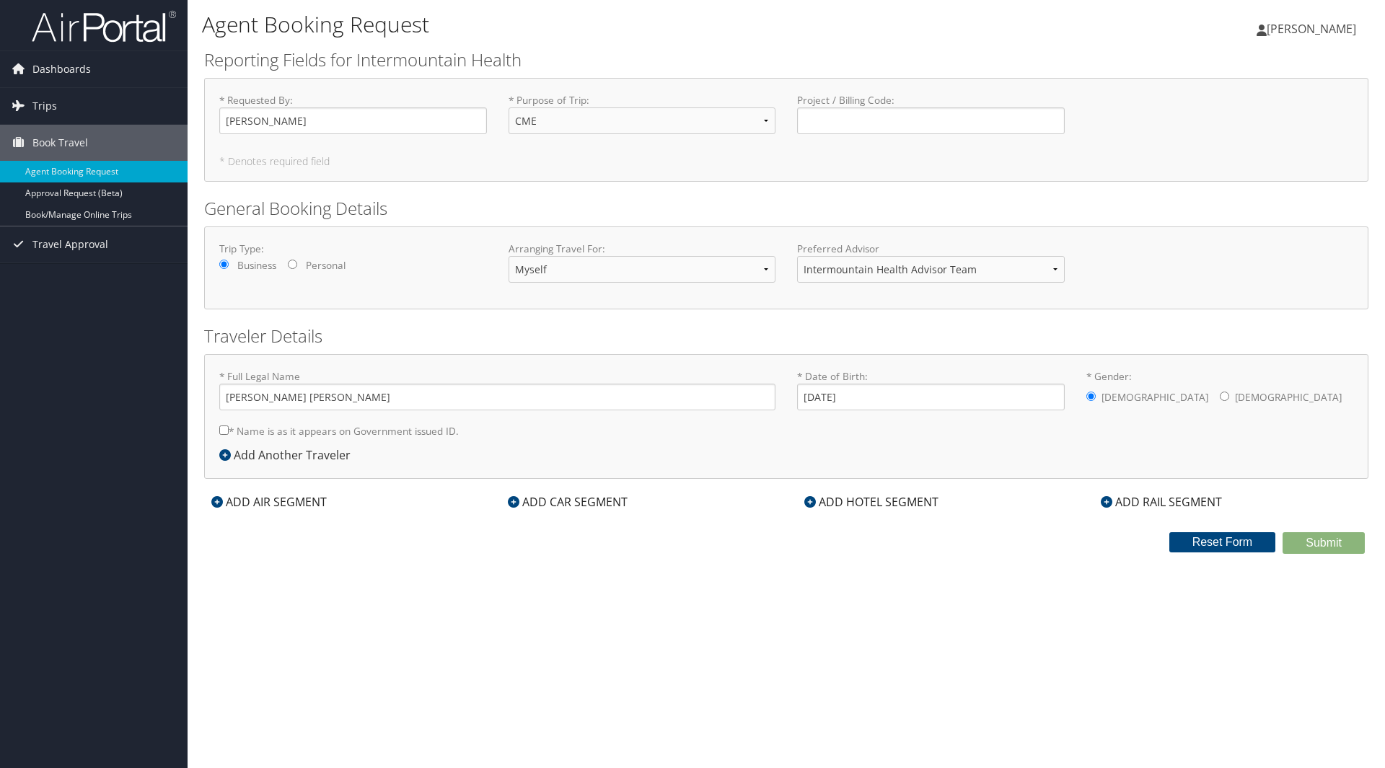
click at [221, 431] on input "* Name is as it appears on Government issued ID." at bounding box center [223, 430] width 9 height 9
checkbox input "true"
click at [251, 457] on div "Add Another Traveler" at bounding box center [288, 454] width 138 height 17
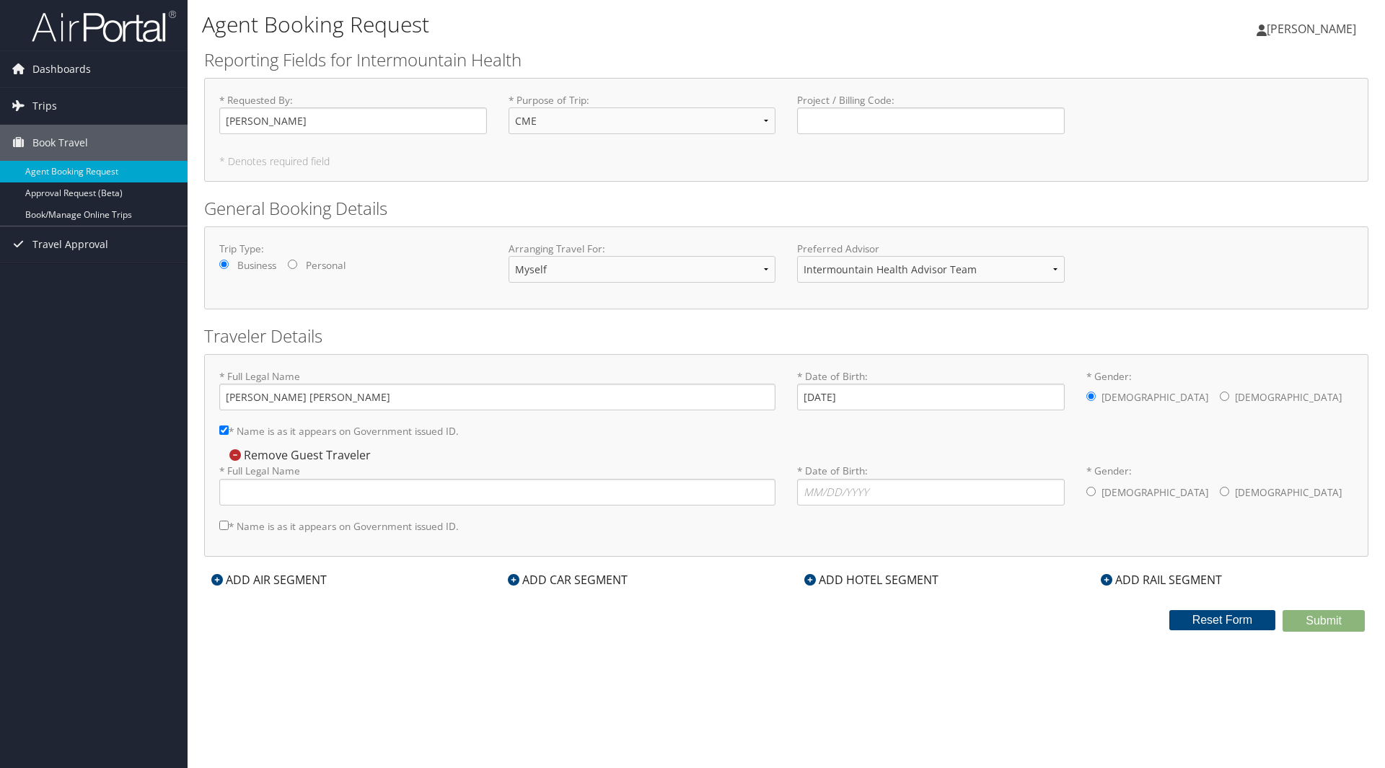
click at [237, 457] on icon at bounding box center [235, 455] width 12 height 12
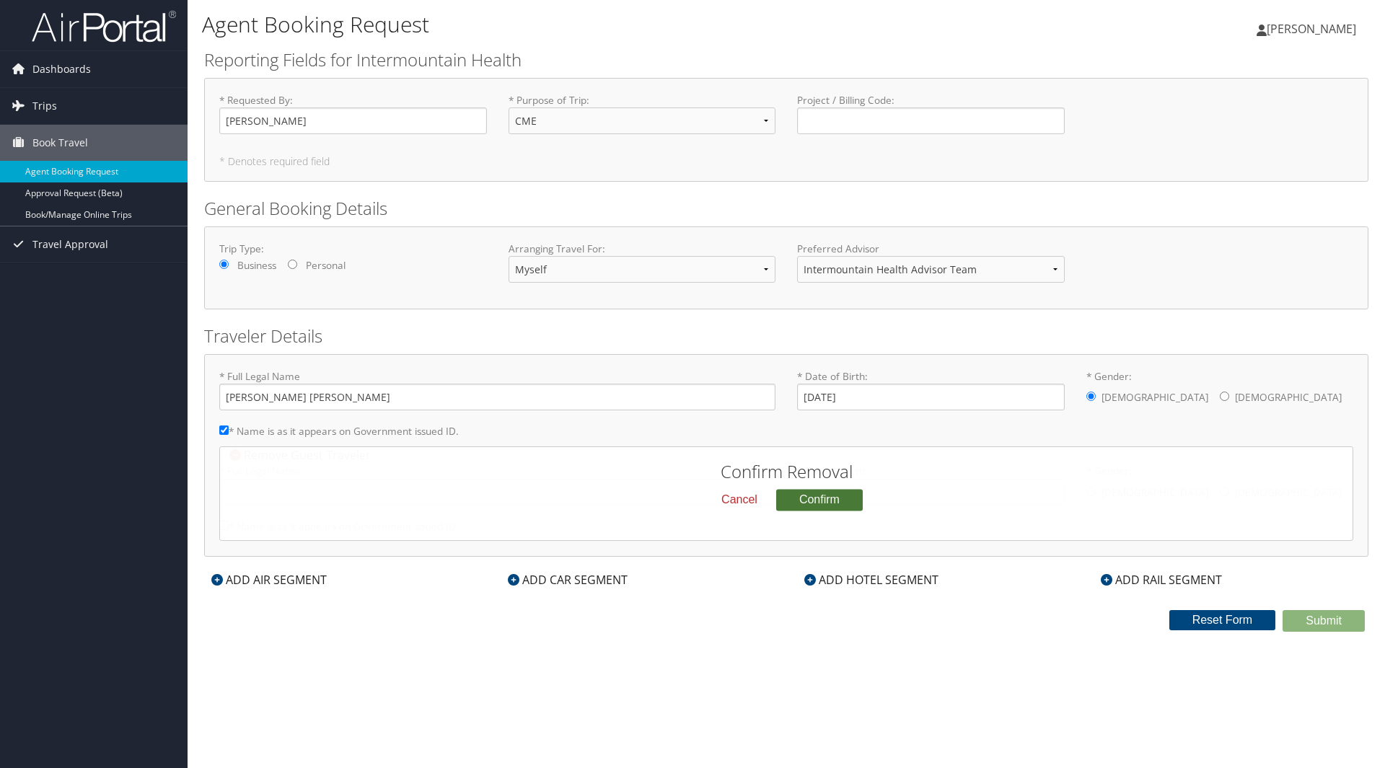
click at [822, 500] on button "Confirm" at bounding box center [819, 500] width 87 height 22
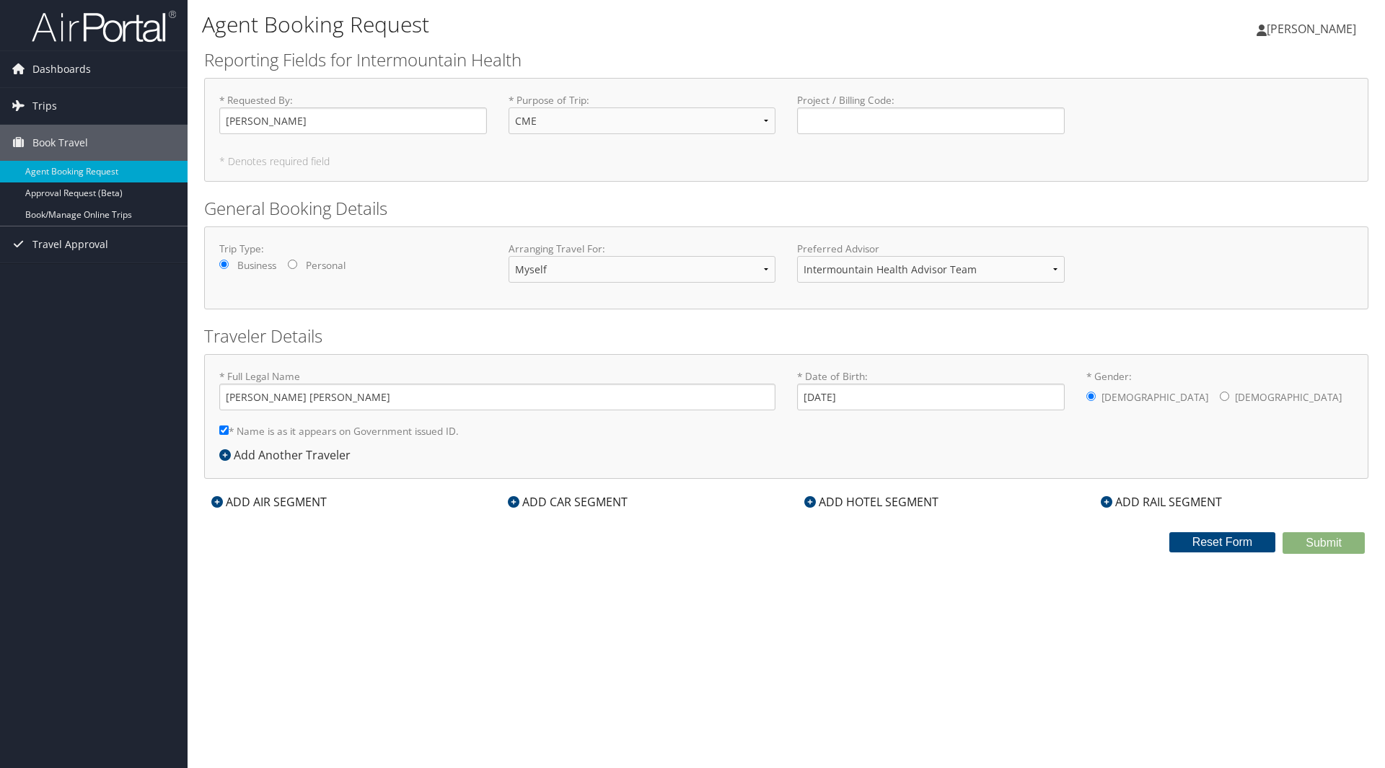
click at [258, 506] on div "ADD AIR SEGMENT" at bounding box center [269, 501] width 130 height 17
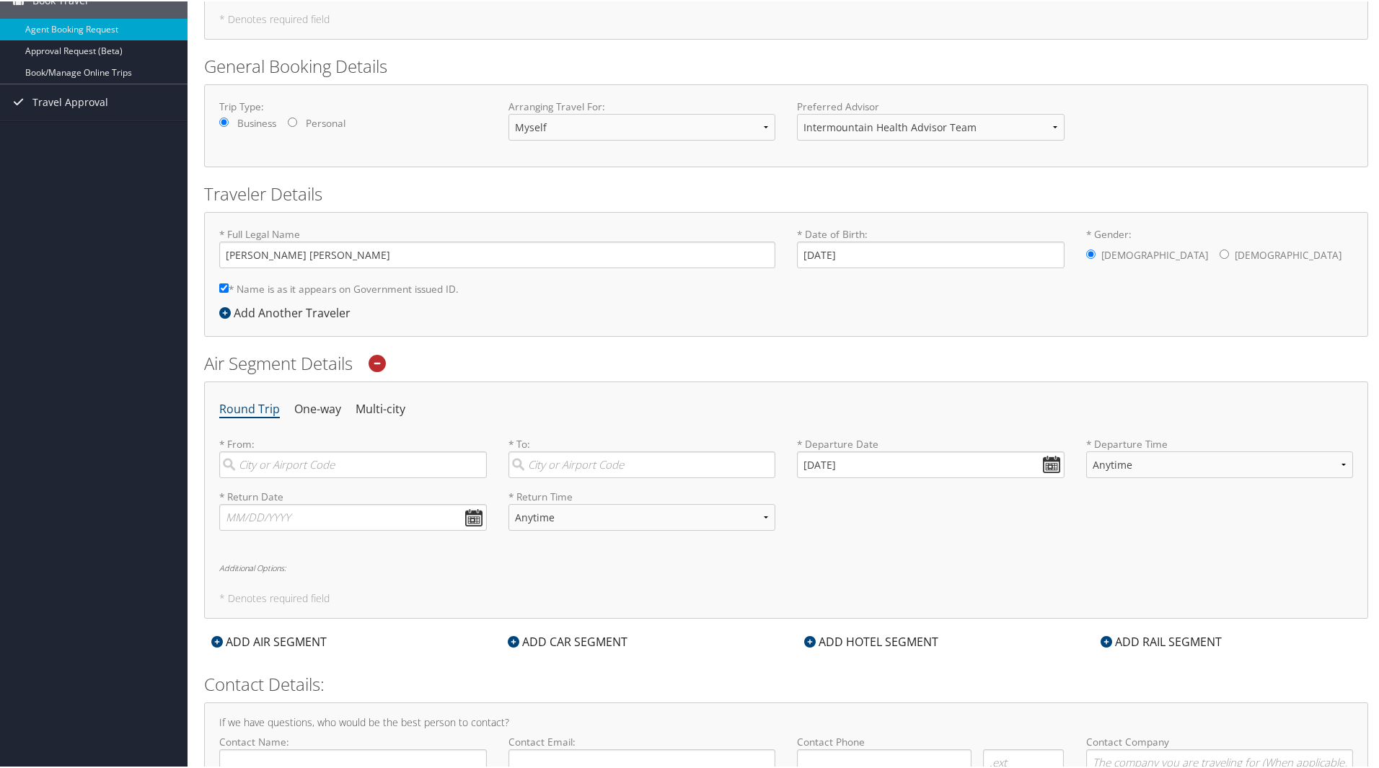
scroll to position [144, 0]
click at [310, 467] on input "search" at bounding box center [353, 462] width 268 height 27
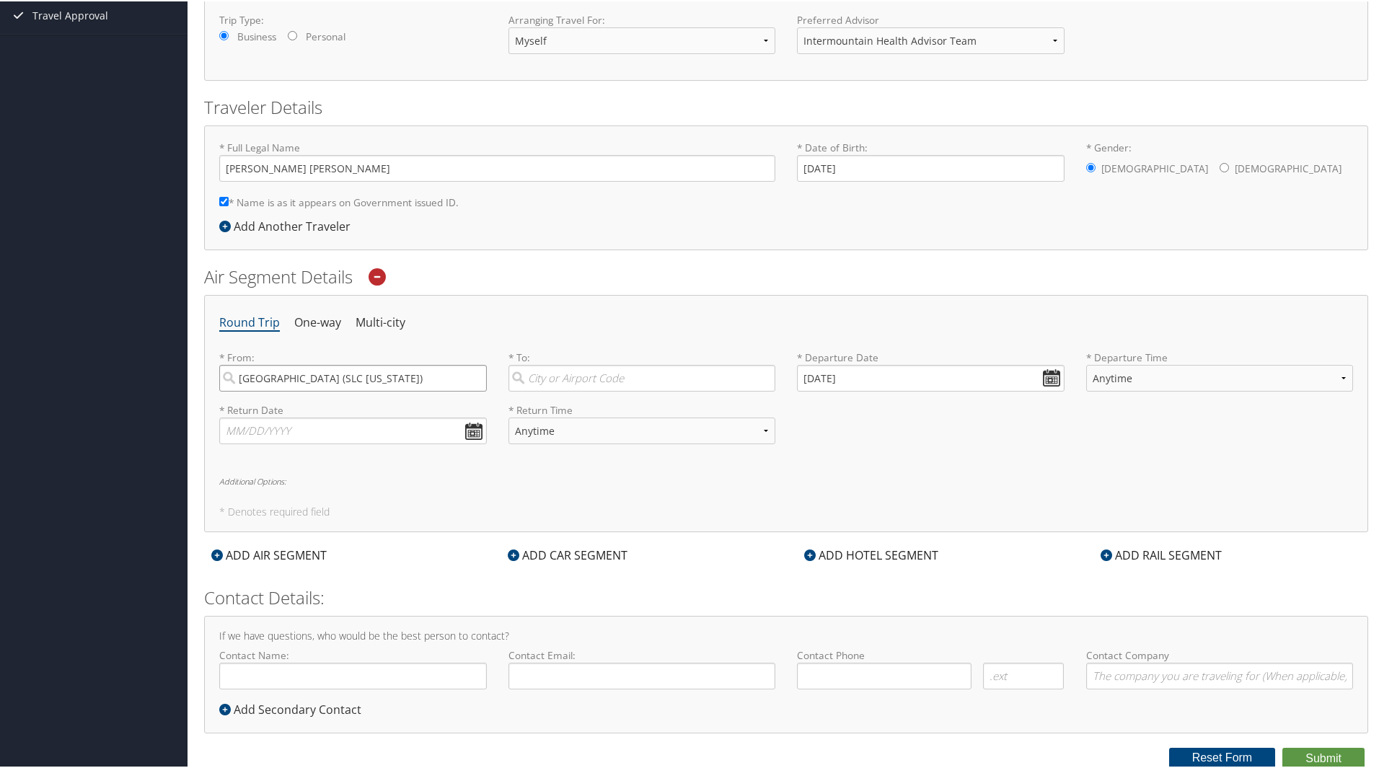
type input "[GEOGRAPHIC_DATA] (SLC [US_STATE])"
click at [572, 379] on input "search" at bounding box center [642, 377] width 268 height 27
type input "Maui (OGG HI)"
click at [1037, 382] on input "[DATE]" at bounding box center [931, 377] width 268 height 27
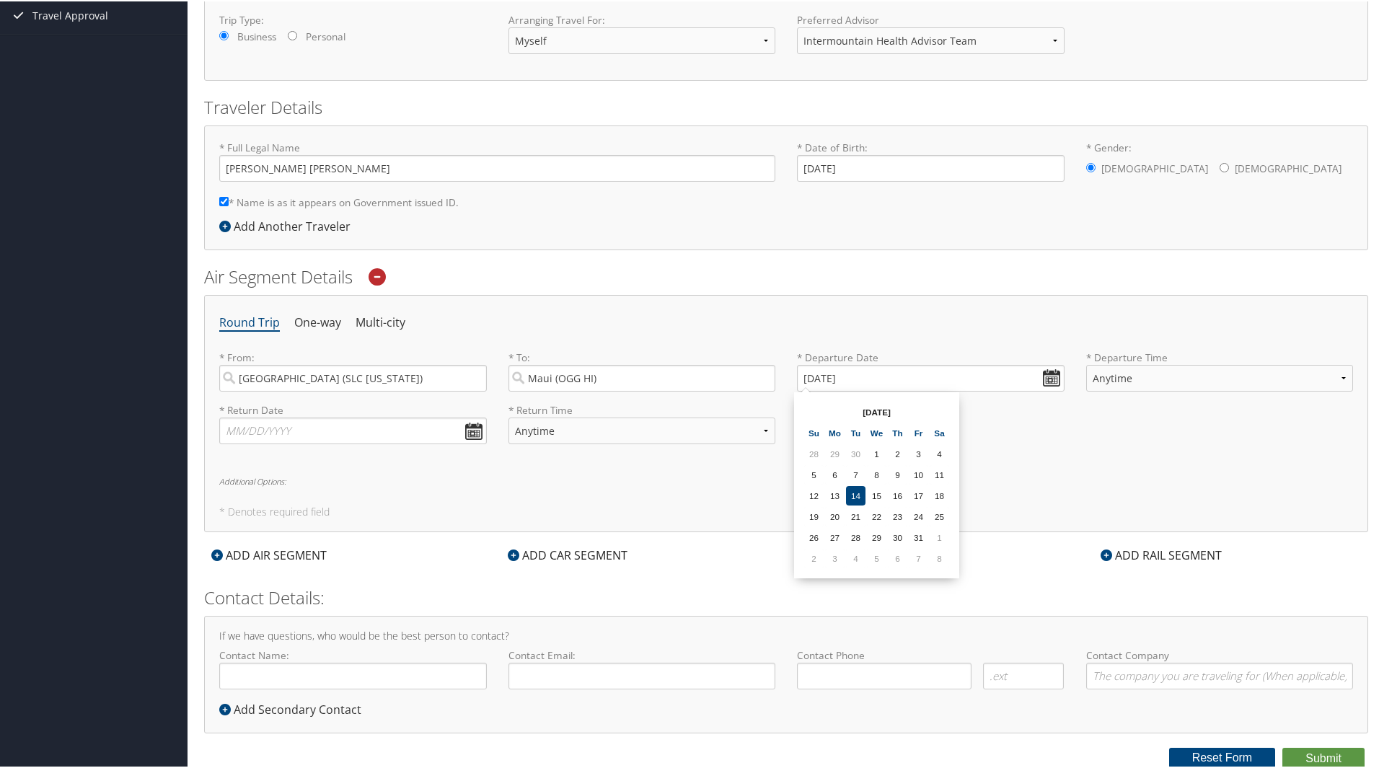
click at [885, 413] on th "[DATE]" at bounding box center [876, 410] width 103 height 19
click at [859, 408] on th "[DATE]" at bounding box center [876, 410] width 103 height 19
click at [1049, 374] on input "[DATE]" at bounding box center [931, 377] width 268 height 27
drag, startPoint x: 928, startPoint y: 374, endPoint x: 653, endPoint y: 386, distance: 274.3
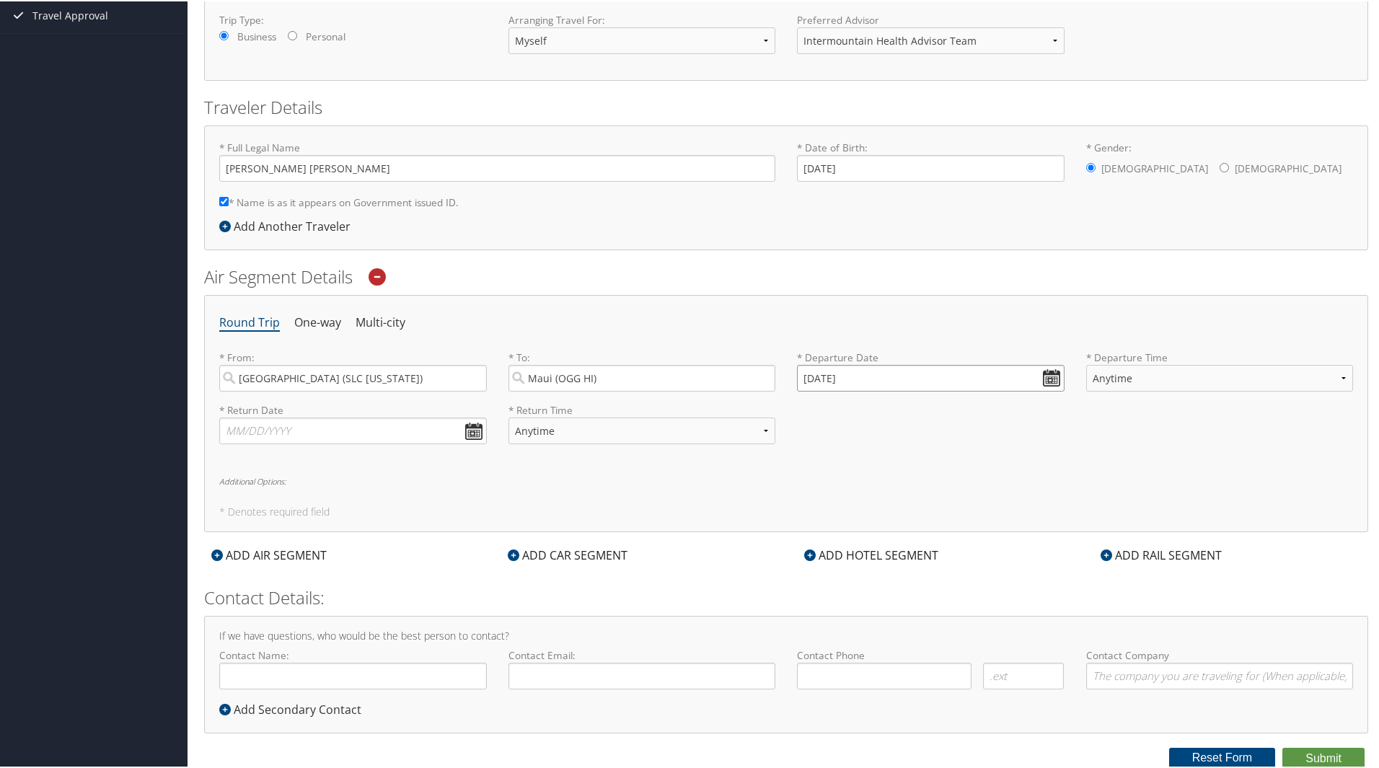
click at [654, 386] on div "* From: [GEOGRAPHIC_DATA] (SLC [US_STATE]) Required * To: Maui (OGG HI) Require…" at bounding box center [785, 375] width 1155 height 53
click at [847, 376] on input "01/01/0202" at bounding box center [931, 377] width 268 height 27
drag, startPoint x: 831, startPoint y: 376, endPoint x: 926, endPoint y: 376, distance: 95.2
click at [926, 376] on input "01/01/0202" at bounding box center [931, 377] width 268 height 27
drag, startPoint x: 868, startPoint y: 370, endPoint x: 681, endPoint y: 378, distance: 187.0
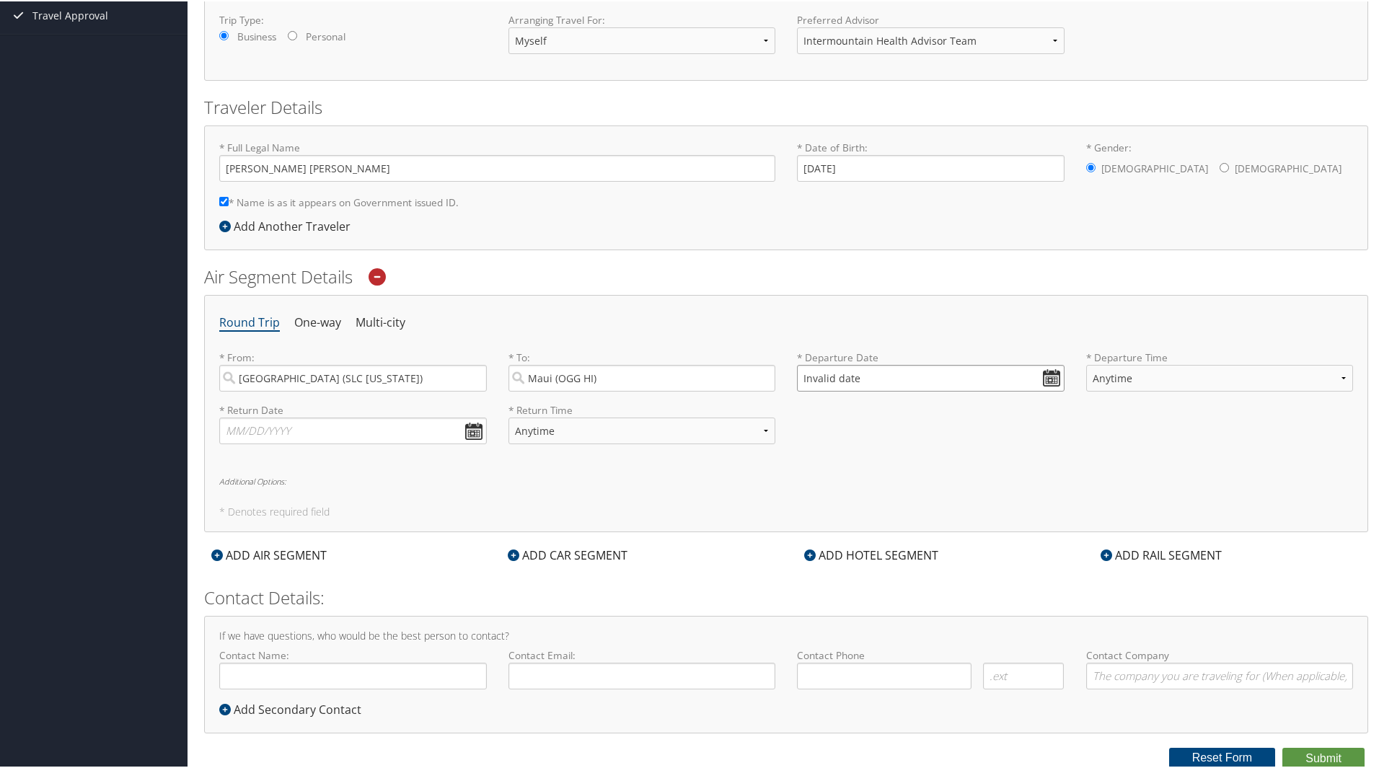
click at [681, 378] on div "* From: [GEOGRAPHIC_DATA] (SLC [US_STATE]) Required * To: Maui (OGG HI) Require…" at bounding box center [785, 375] width 1155 height 53
click at [1047, 373] on input "Invalid date" at bounding box center [931, 377] width 268 height 27
click at [948, 552] on td "8" at bounding box center [939, 556] width 19 height 19
click at [1038, 366] on input "[DATE]" at bounding box center [931, 377] width 268 height 27
click at [1024, 424] on div "* Return Date Dates must be valid * Return Time Anytime Early Morning (5AM-7AM)…" at bounding box center [785, 428] width 1155 height 53
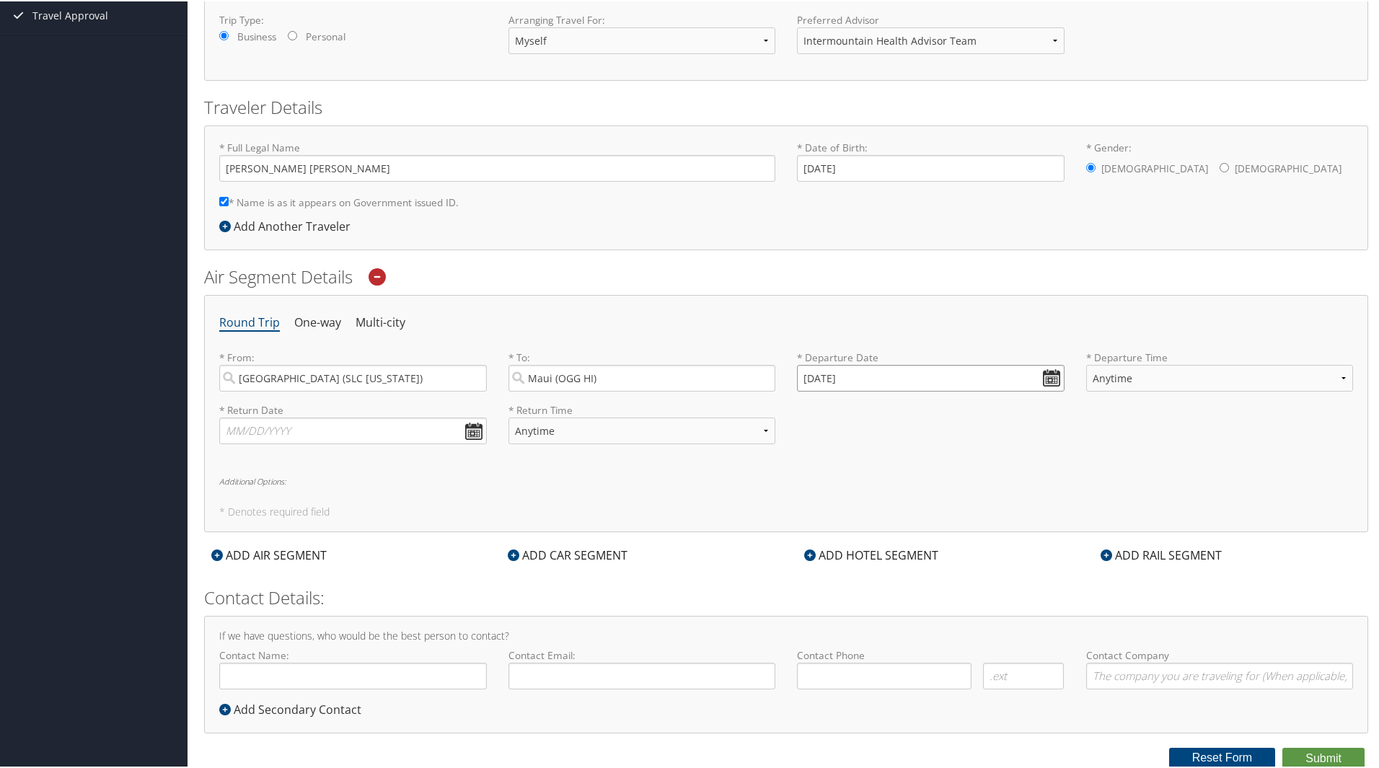
click at [1052, 371] on input "[DATE]" at bounding box center [931, 377] width 268 height 27
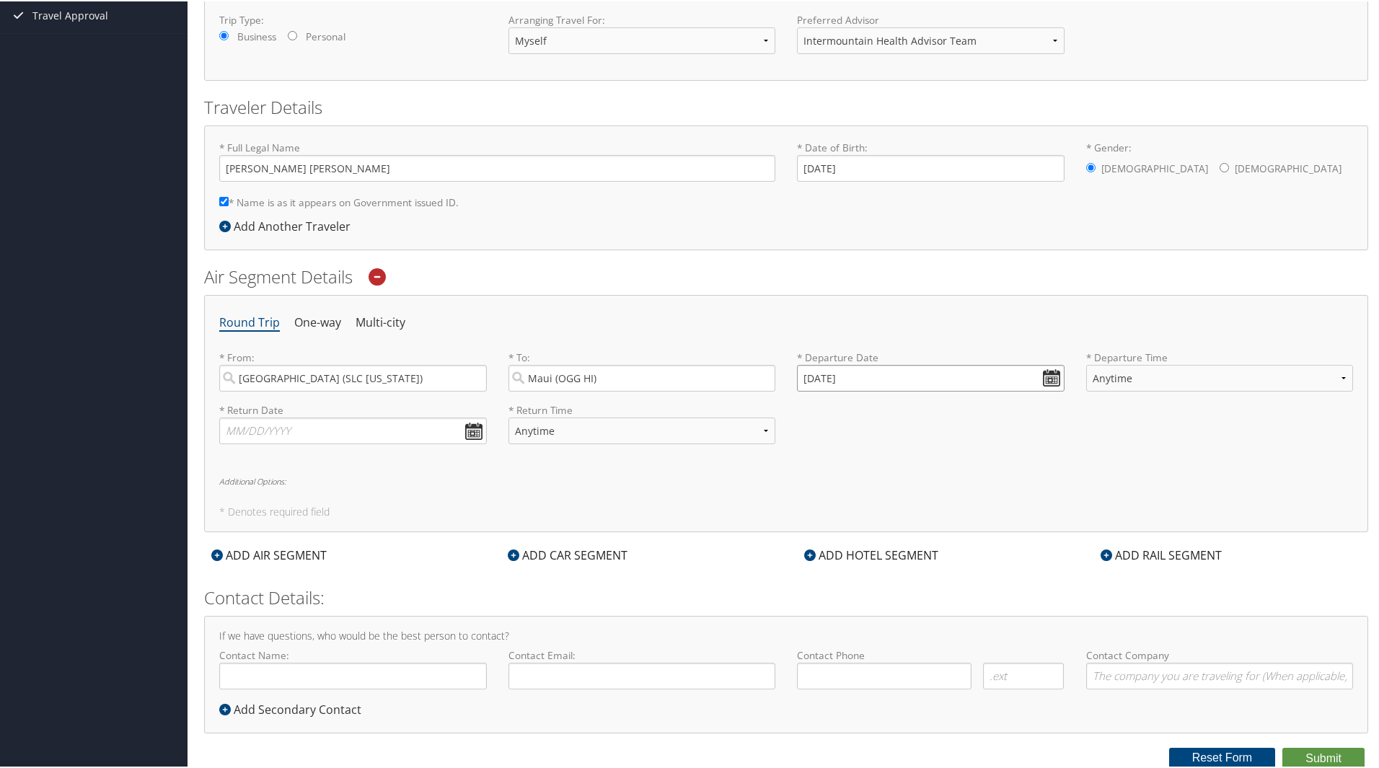
click at [1052, 371] on input "[DATE]" at bounding box center [931, 377] width 268 height 27
drag, startPoint x: 859, startPoint y: 382, endPoint x: 595, endPoint y: 382, distance: 264.0
click at [596, 382] on div "* From: [GEOGRAPHIC_DATA] (SLC [US_STATE]) Required * To: Maui (OGG HI) Require…" at bounding box center [785, 375] width 1155 height 53
click at [872, 374] on input "Invalid date" at bounding box center [931, 377] width 268 height 27
type input "Invalid date"
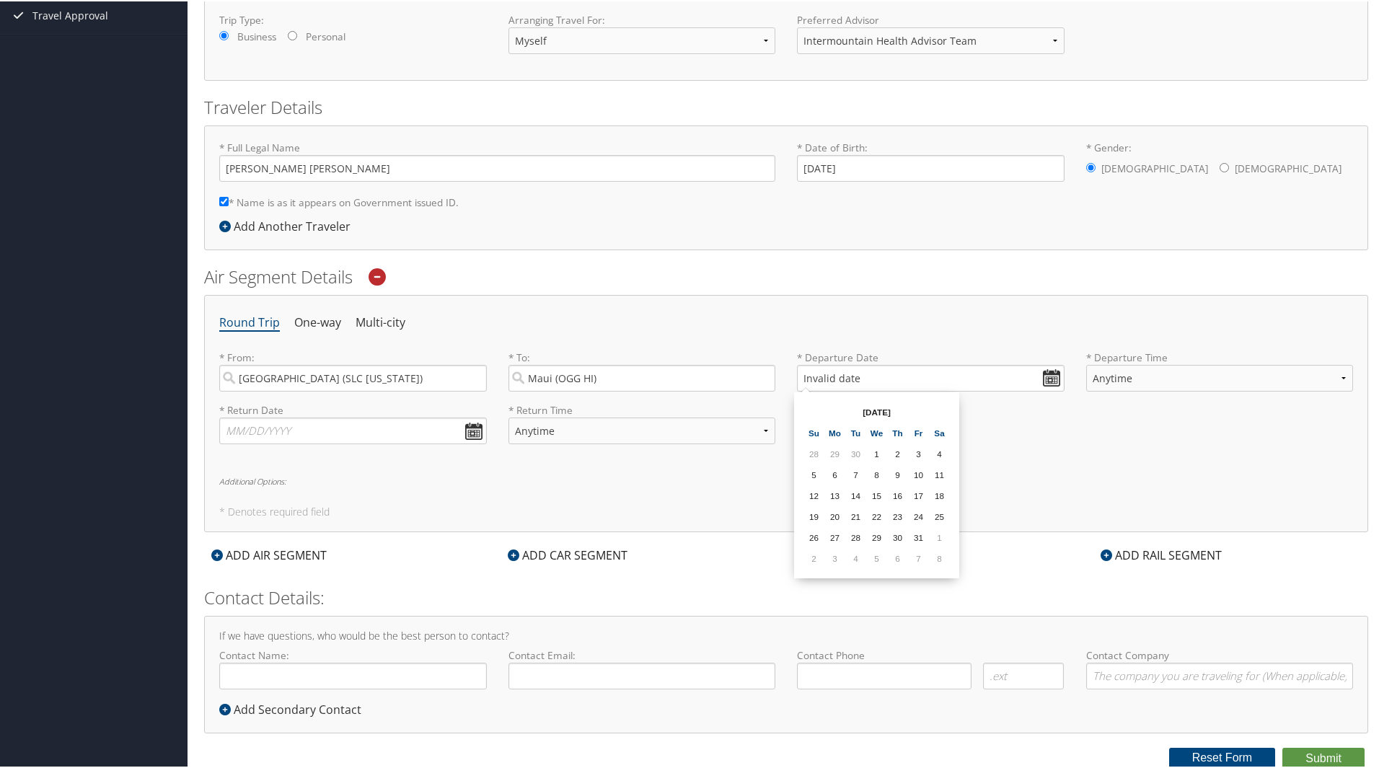
click at [903, 309] on ul "Round Trip One-way Multi-city" at bounding box center [786, 322] width 1134 height 26
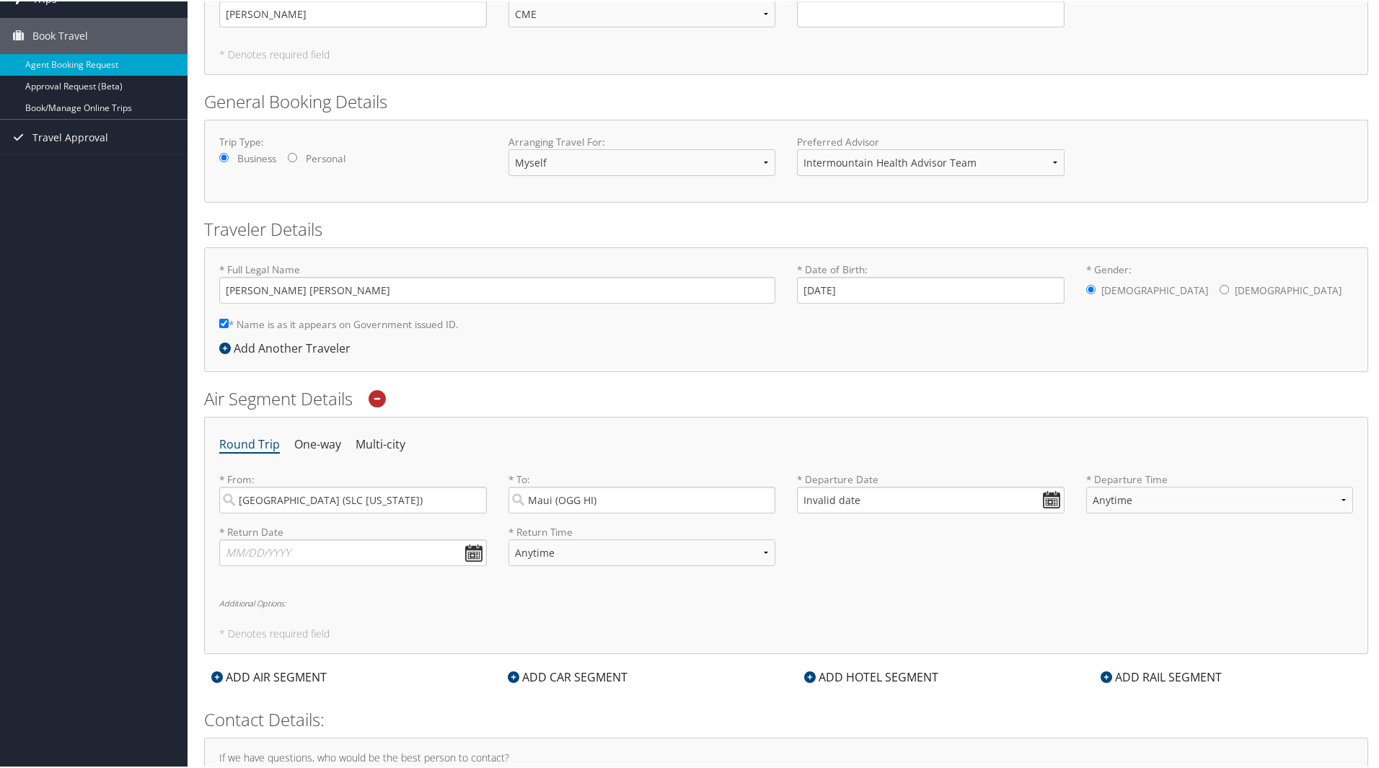
scroll to position [0, 0]
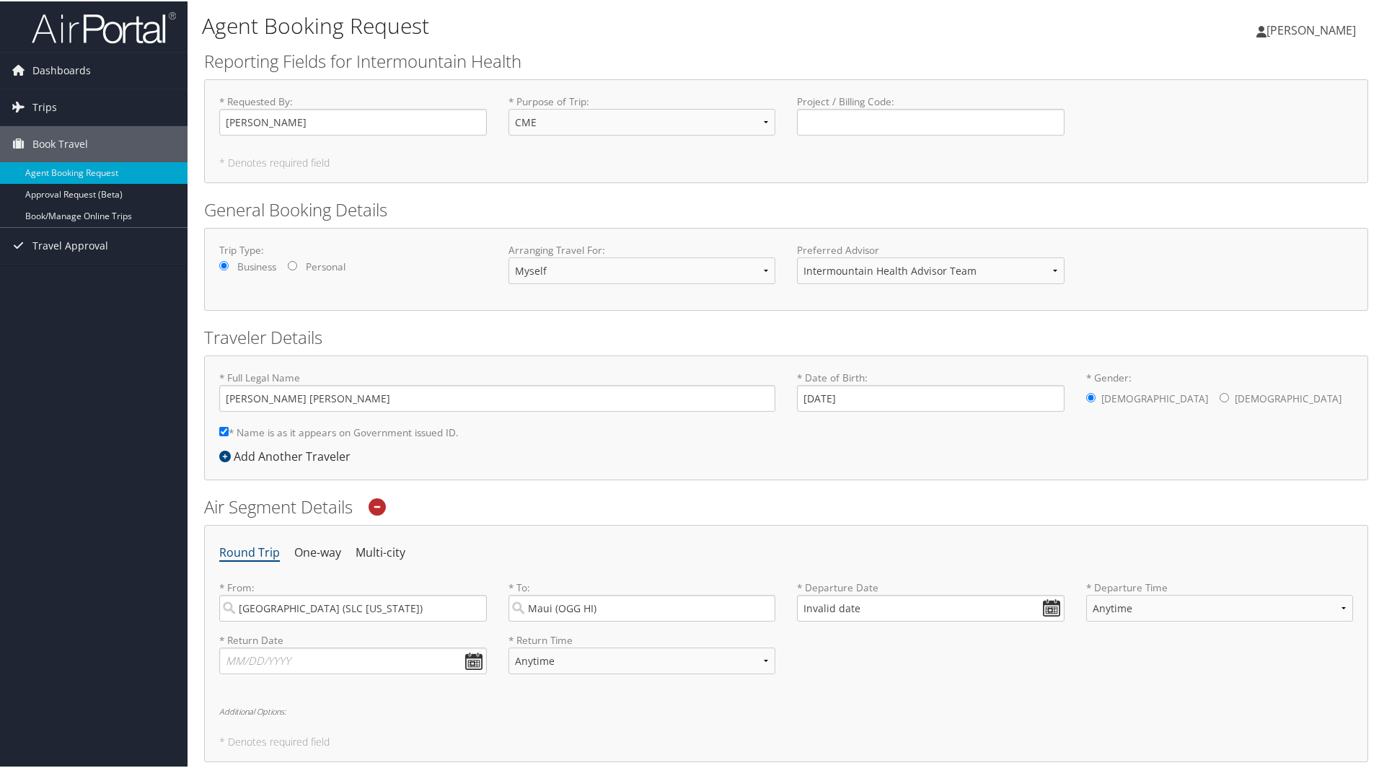
click at [379, 503] on icon at bounding box center [377, 505] width 17 height 17
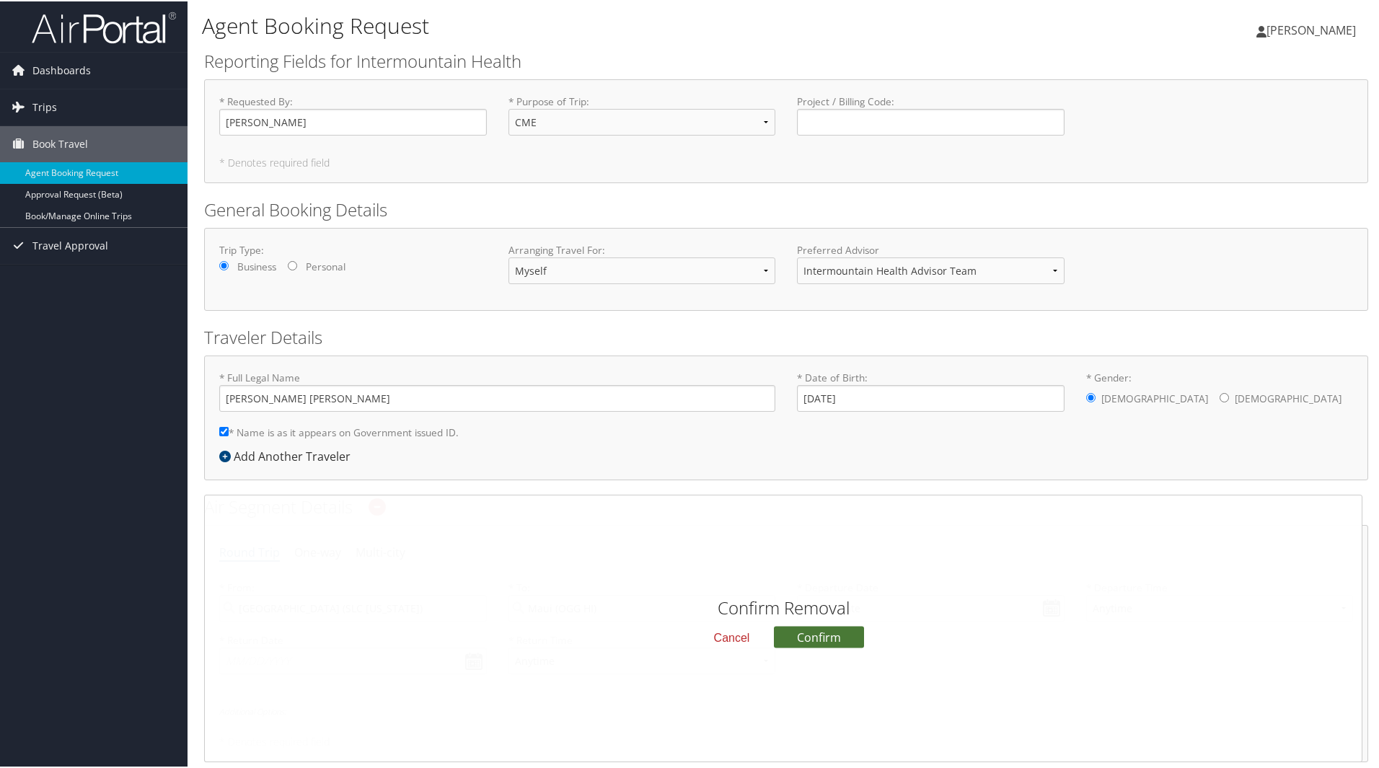
click at [812, 643] on button "Confirm" at bounding box center [819, 636] width 90 height 22
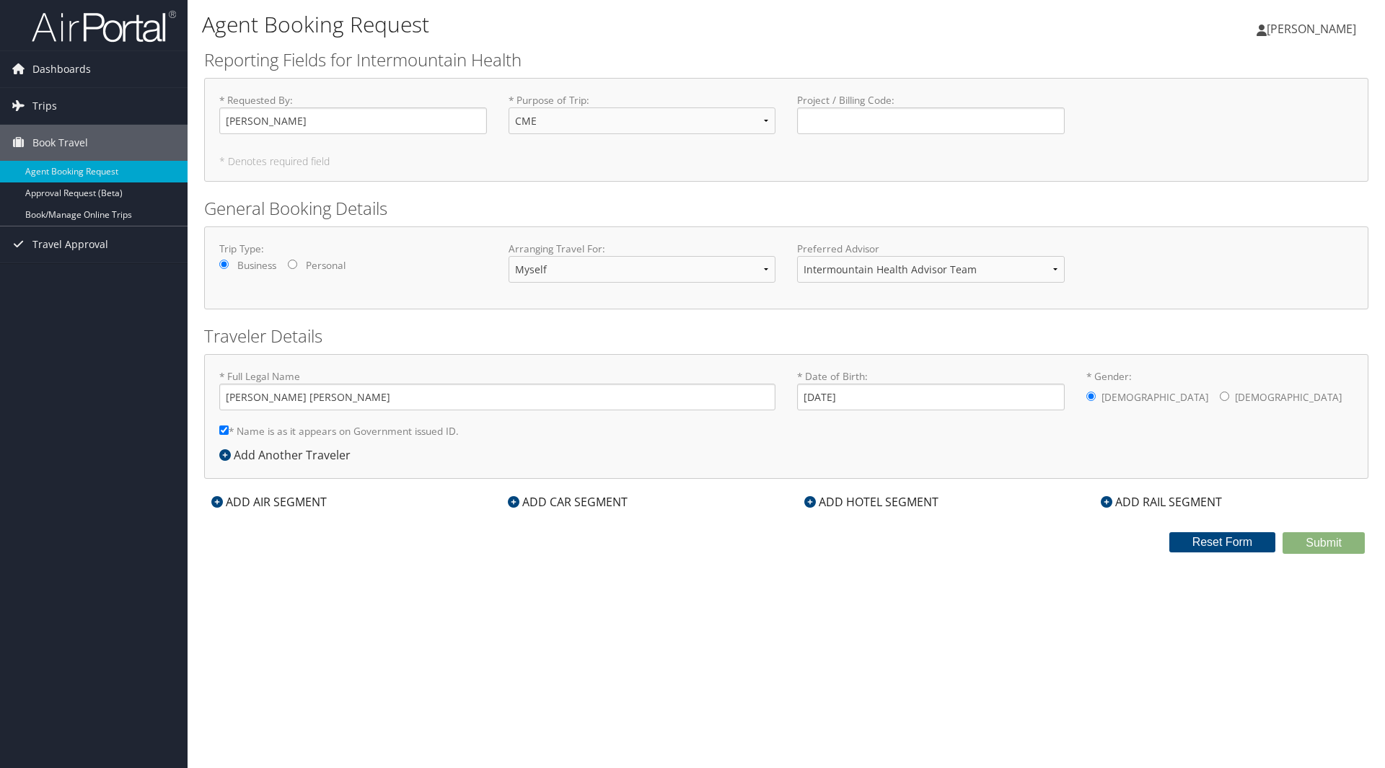
click at [246, 507] on div "ADD AIR SEGMENT" at bounding box center [269, 501] width 130 height 17
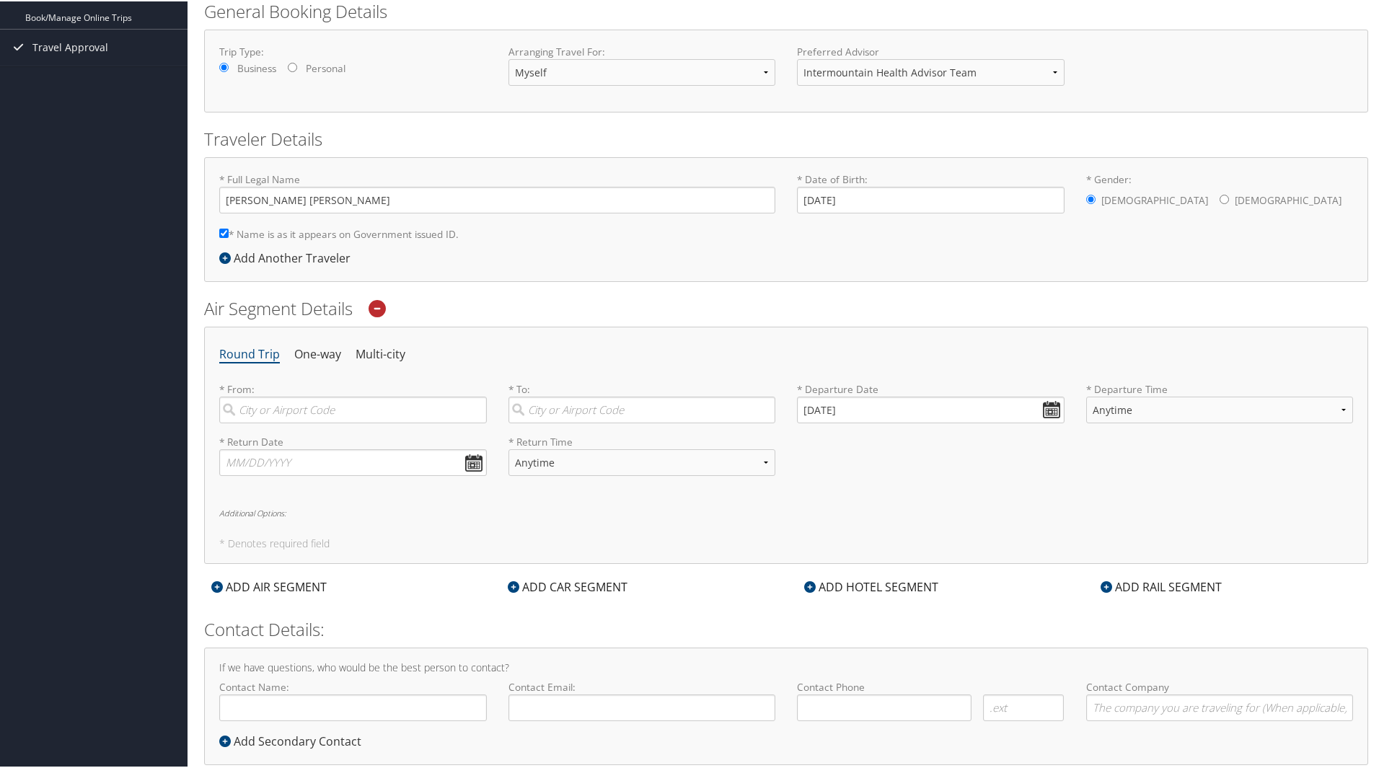
scroll to position [216, 0]
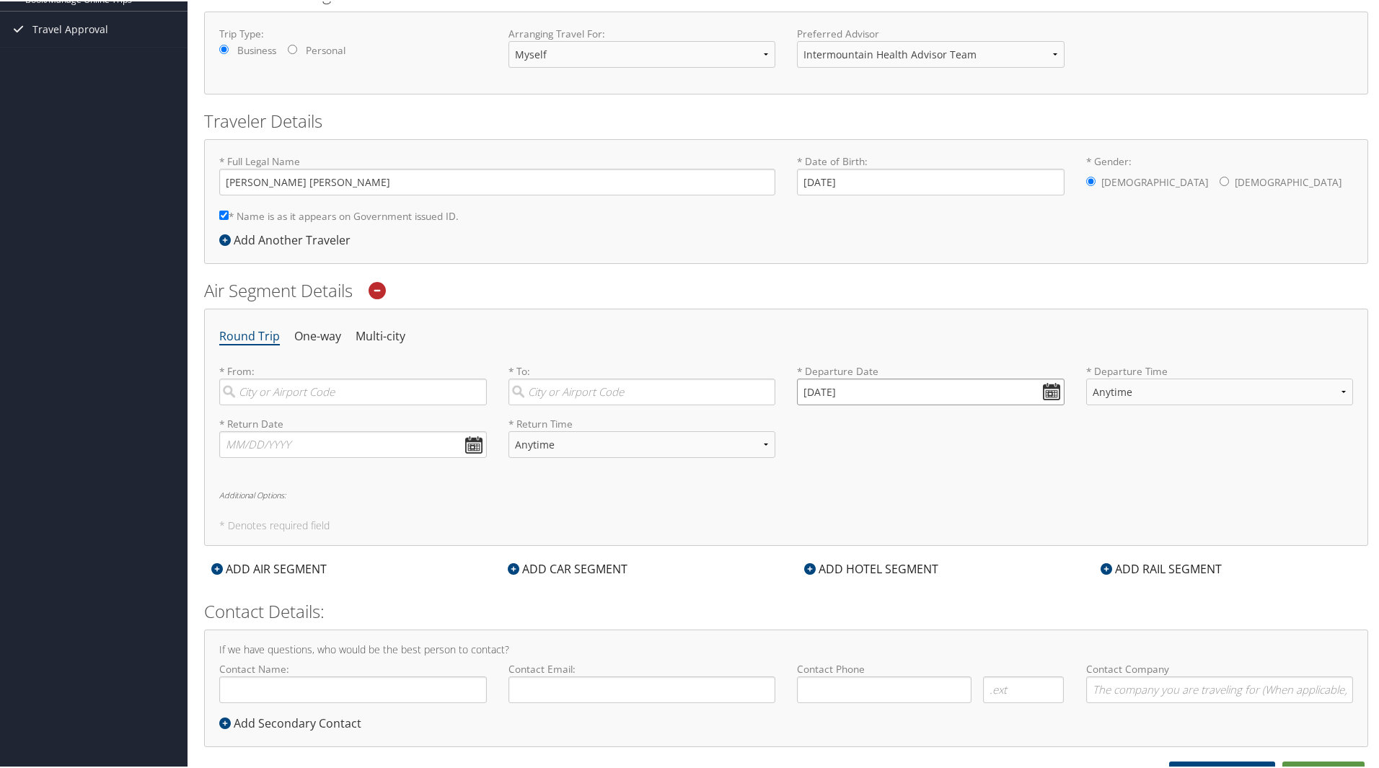
click at [1044, 403] on input "[DATE]" at bounding box center [931, 390] width 268 height 27
click at [1047, 389] on input "[DATE]" at bounding box center [931, 390] width 268 height 27
click at [407, 291] on h2 "Air Segment Details" at bounding box center [786, 289] width 1164 height 25
click at [386, 291] on icon at bounding box center [377, 289] width 17 height 17
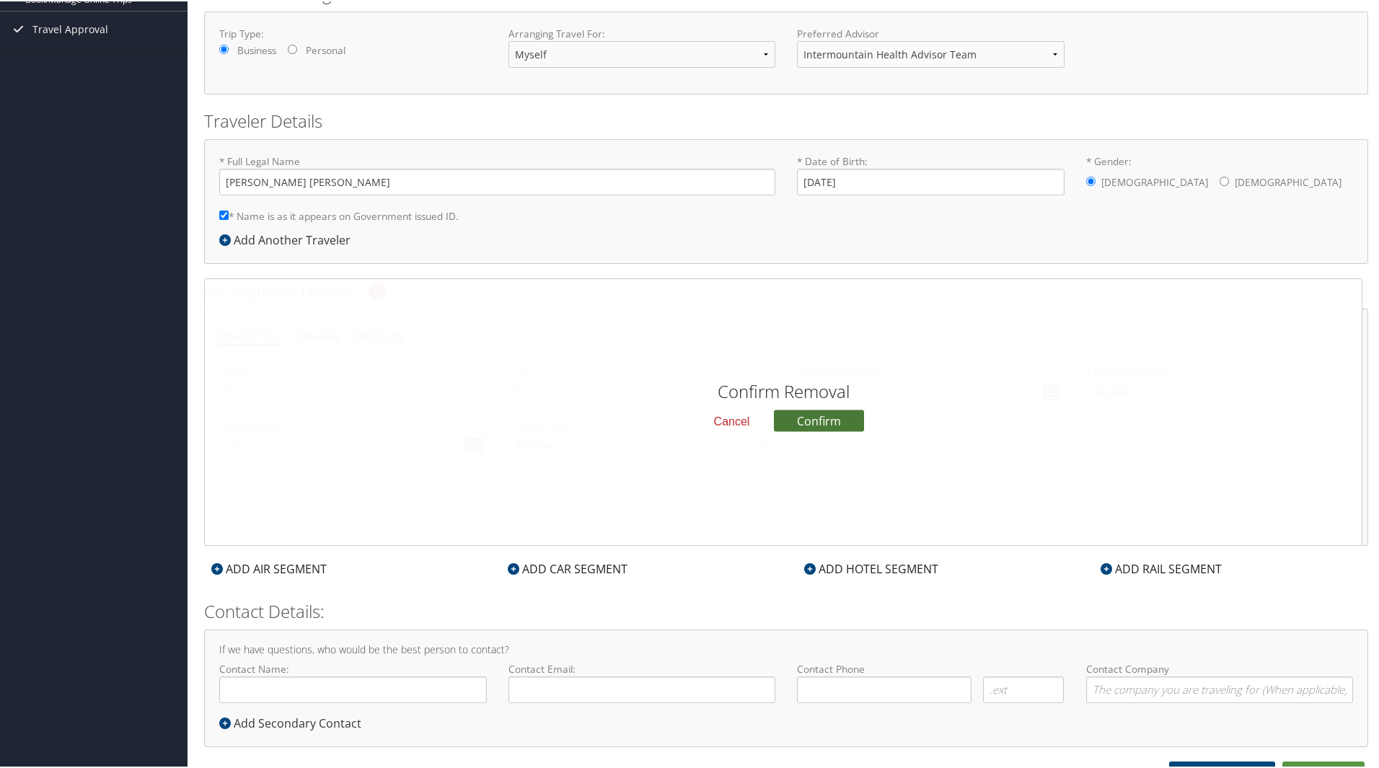
click at [801, 414] on button "Confirm" at bounding box center [819, 419] width 90 height 22
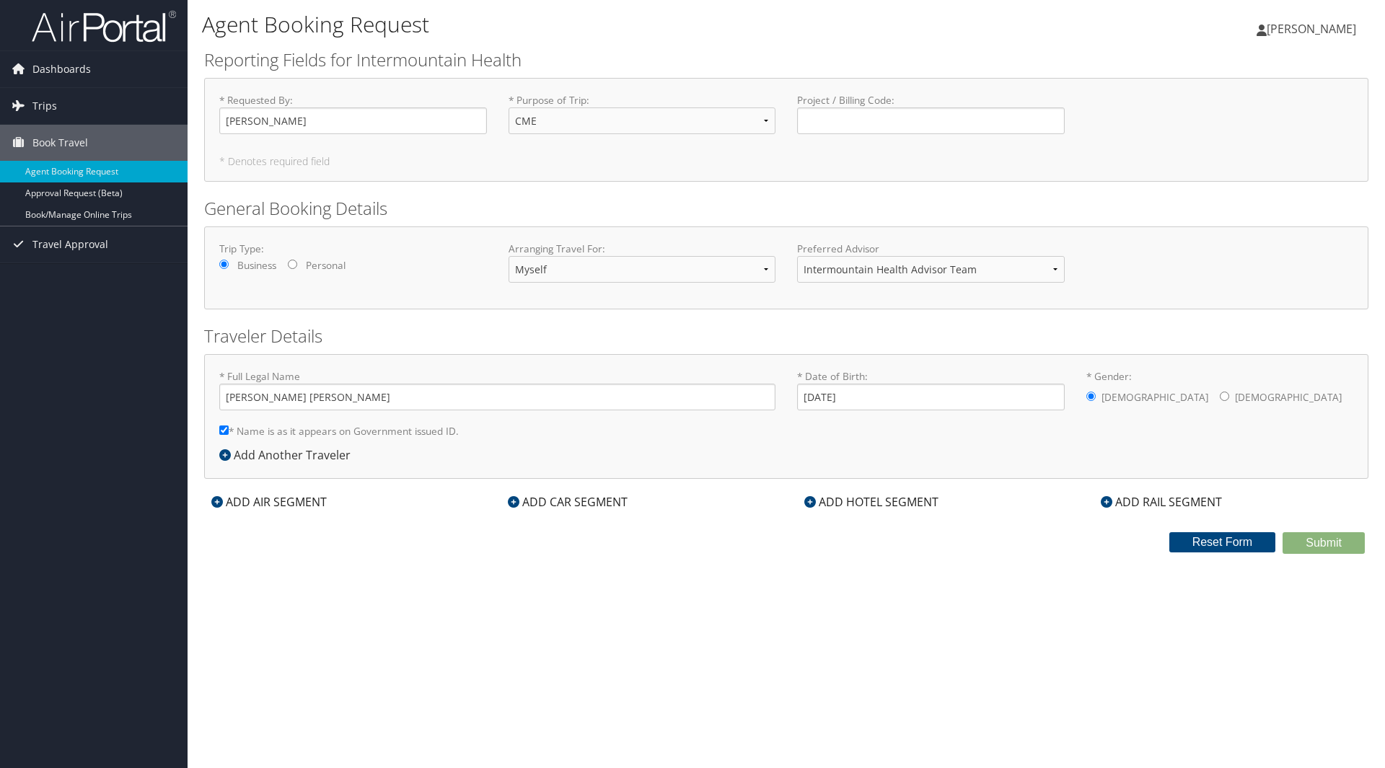
click at [581, 502] on div "ADD CAR SEGMENT" at bounding box center [568, 501] width 134 height 17
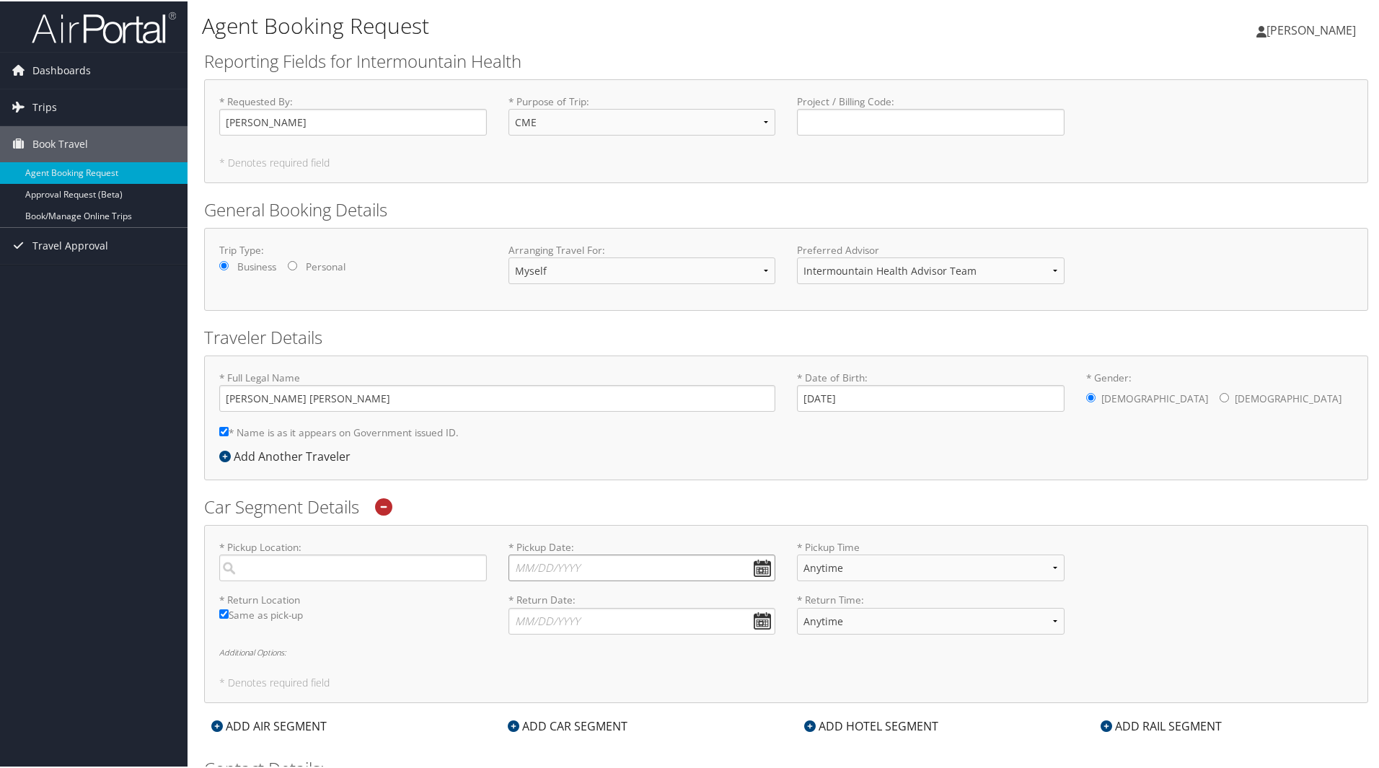
click at [752, 564] on input "* Pickup Date: Dates must be valid" at bounding box center [642, 566] width 268 height 27
drag, startPoint x: 639, startPoint y: 622, endPoint x: 602, endPoint y: 628, distance: 38.1
click at [619, 625] on tr "Su Mo Tu We Th Fr Sa" at bounding box center [589, 621] width 145 height 19
click at [594, 651] on td "1" at bounding box center [589, 642] width 19 height 19
type input "[DATE]"
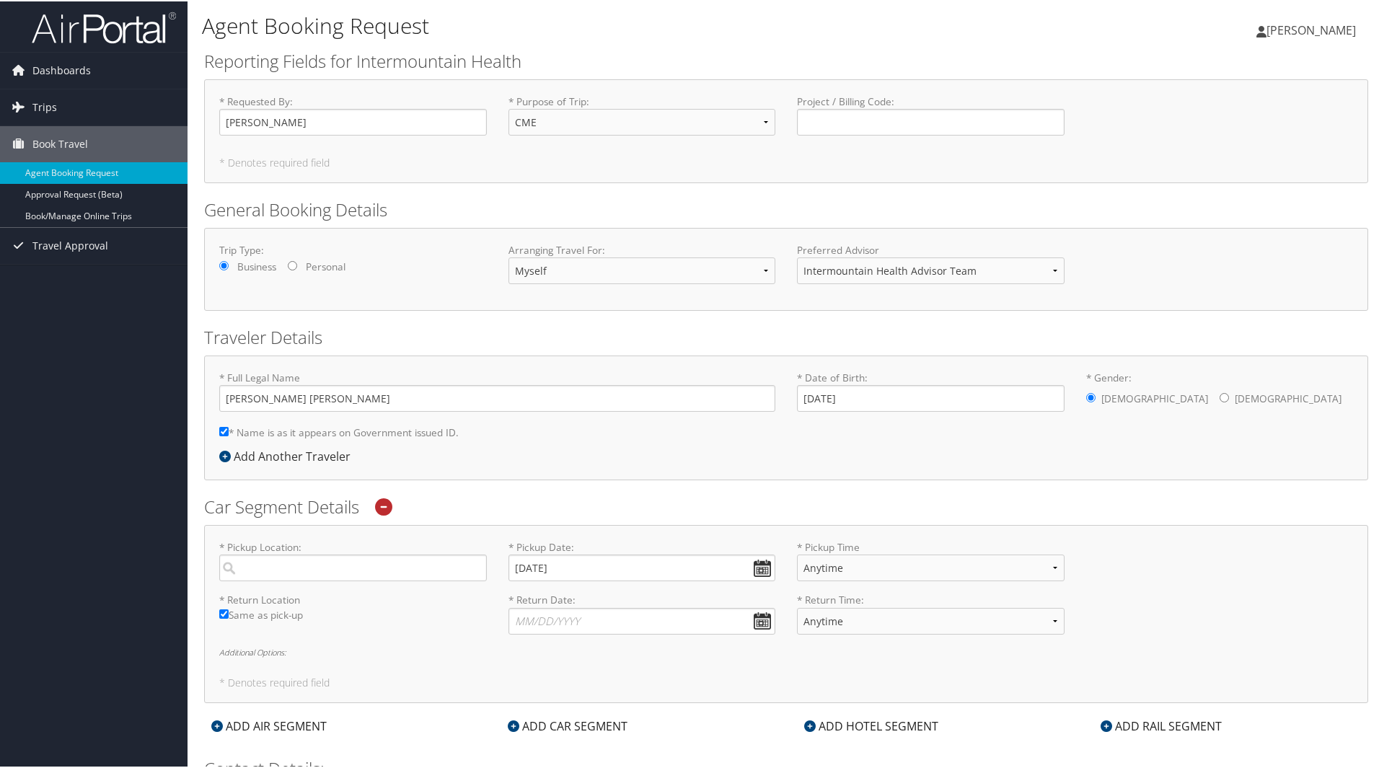
click at [718, 524] on div "* Pickup Location: Required * Pickup Date: [DATE] Dates must be valid * Pickup …" at bounding box center [786, 613] width 1164 height 178
click at [383, 506] on icon at bounding box center [383, 505] width 17 height 17
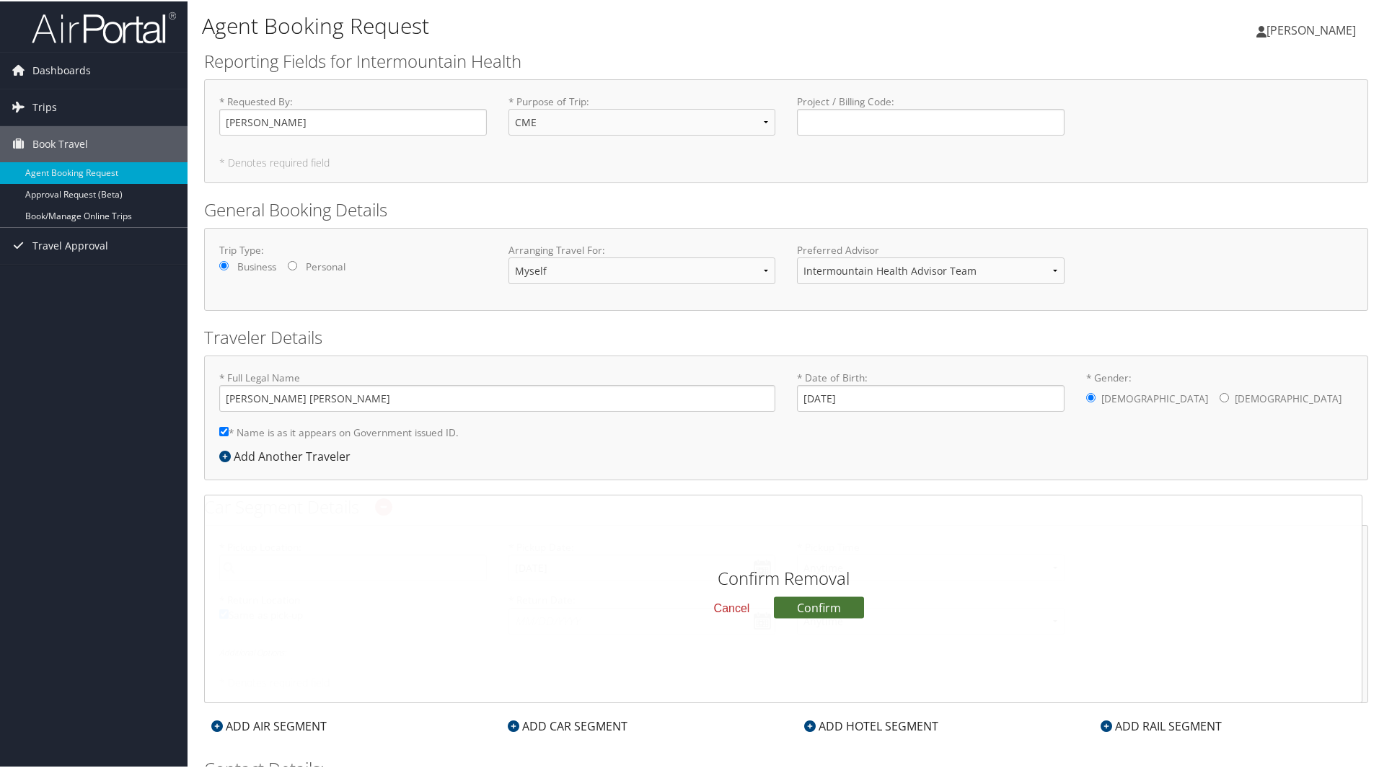
click at [843, 602] on button "Confirm" at bounding box center [819, 606] width 90 height 22
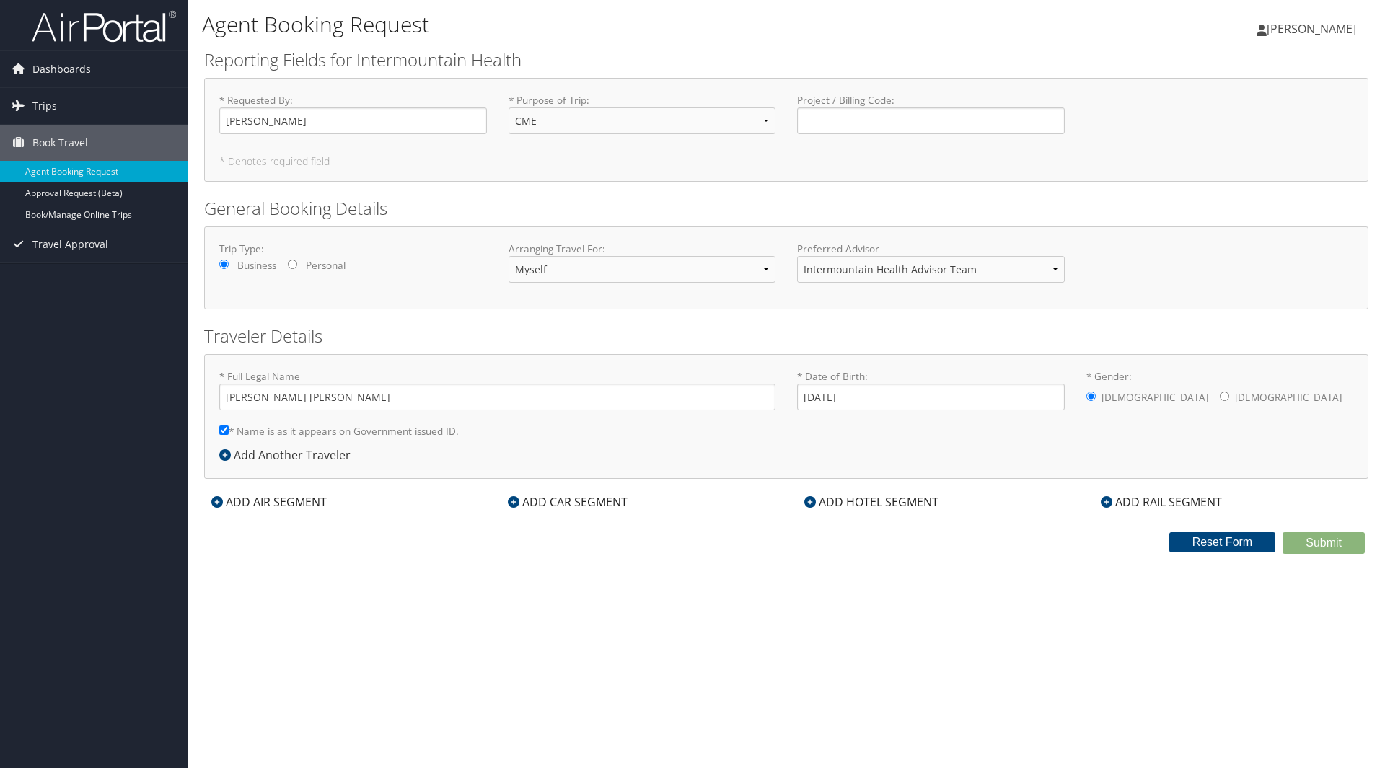
click at [904, 598] on div "Agent Booking Request [PERSON_NAME] [PERSON_NAME] My Settings Travel Agency Con…" at bounding box center [786, 384] width 1197 height 768
click at [900, 596] on div "Agent Booking Request [PERSON_NAME] [PERSON_NAME] My Settings Travel Agency Con…" at bounding box center [786, 384] width 1197 height 768
click at [897, 586] on div "Agent Booking Request [PERSON_NAME] [PERSON_NAME] My Settings Travel Agency Con…" at bounding box center [786, 384] width 1197 height 768
click at [899, 575] on div "Agent Booking Request [PERSON_NAME] [PERSON_NAME] My Settings Travel Agency Con…" at bounding box center [786, 384] width 1197 height 768
click at [904, 567] on div "Agent Booking Request [PERSON_NAME] [PERSON_NAME] My Settings Travel Agency Con…" at bounding box center [786, 384] width 1197 height 768
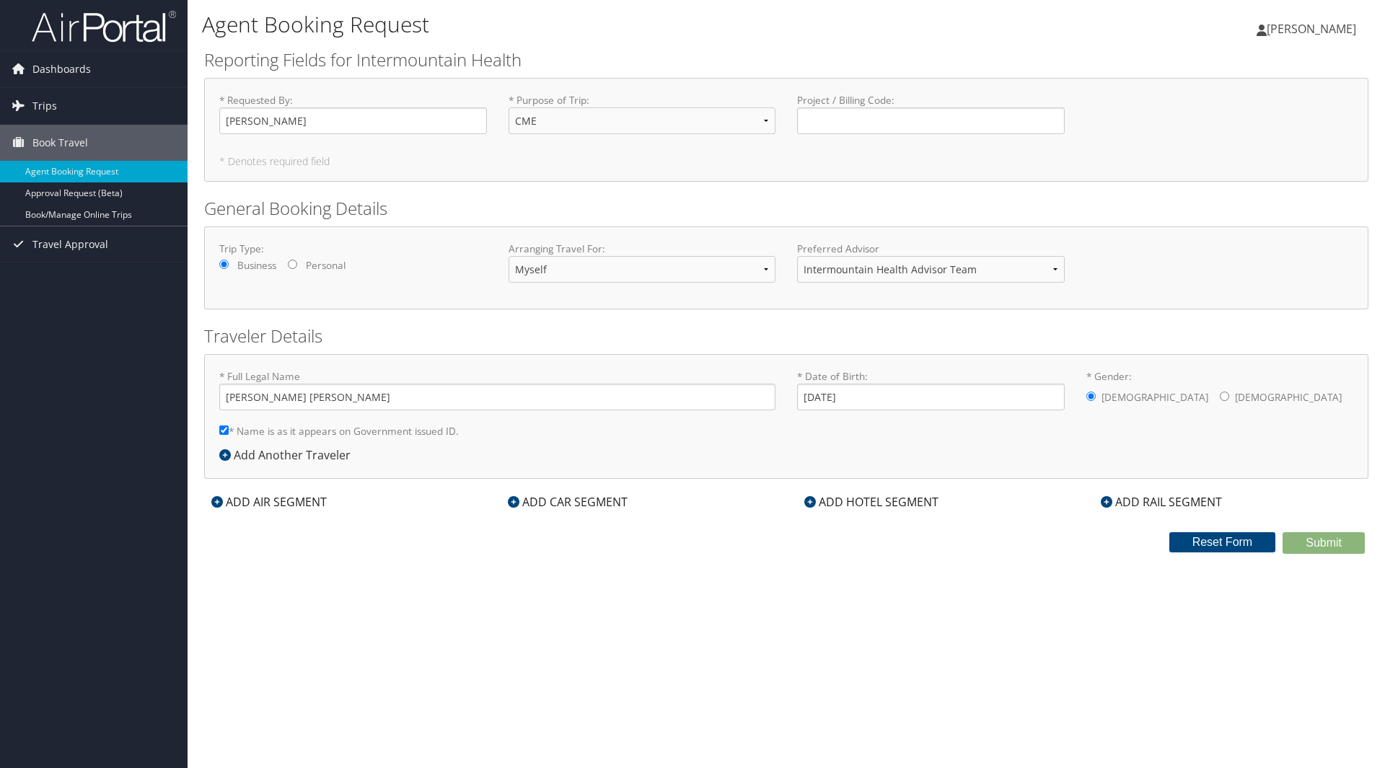
click at [904, 567] on div "Agent Booking Request [PERSON_NAME] [PERSON_NAME] My Settings Travel Agency Con…" at bounding box center [786, 384] width 1197 height 768
click at [903, 567] on div "Agent Booking Request [PERSON_NAME] [PERSON_NAME] My Settings Travel Agency Con…" at bounding box center [786, 384] width 1197 height 768
click at [73, 192] on link "Approval Request (Beta)" at bounding box center [94, 193] width 188 height 22
